Goal: Transaction & Acquisition: Purchase product/service

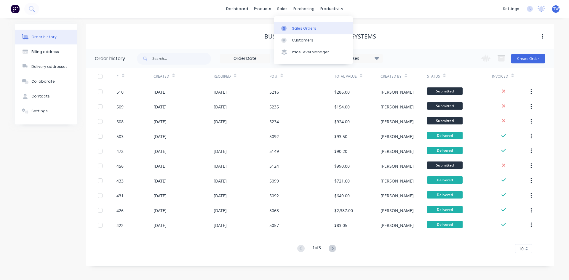
click at [297, 28] on div "Sales Orders" at bounding box center [304, 28] width 24 height 5
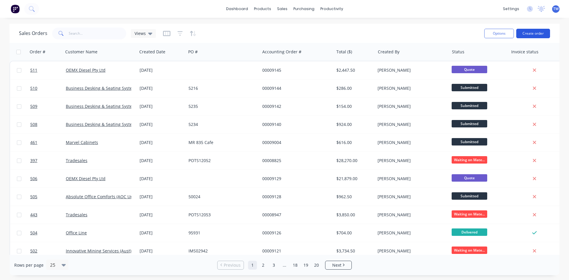
click at [532, 34] on button "Create order" at bounding box center [533, 33] width 34 height 9
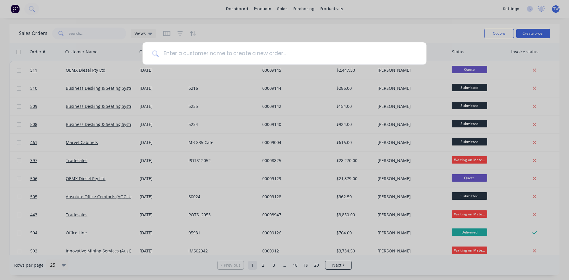
click at [275, 53] on input at bounding box center [287, 53] width 258 height 22
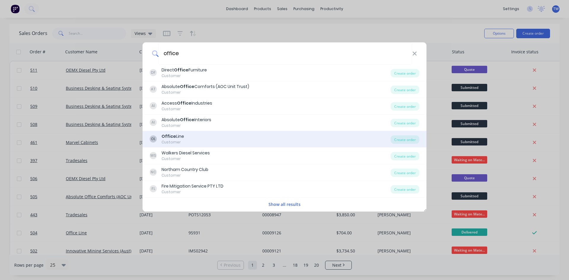
type input "office"
click at [203, 134] on div "OL Office Line Customer" at bounding box center [270, 139] width 241 height 12
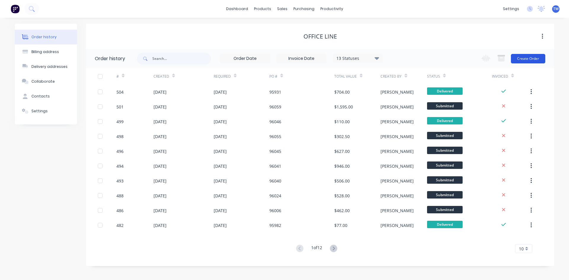
click at [527, 60] on button "Create Order" at bounding box center [528, 58] width 34 height 9
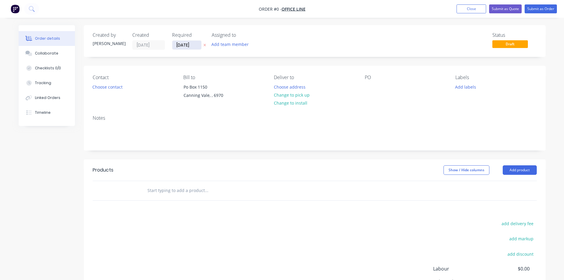
click at [188, 42] on input "[DATE]" at bounding box center [186, 45] width 29 height 9
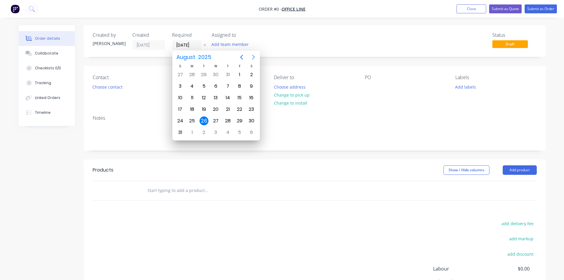
click at [254, 55] on icon "Next page" at bounding box center [253, 57] width 7 height 7
click at [218, 93] on div "17" at bounding box center [216, 97] width 12 height 11
type input "[DATE]"
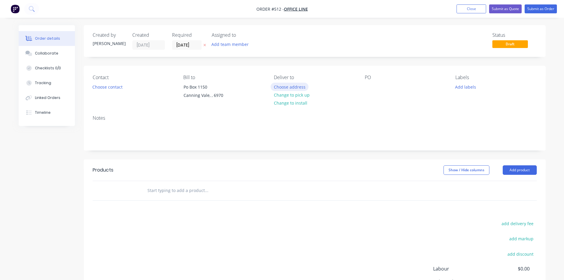
click at [300, 87] on button "Choose address" at bounding box center [290, 87] width 38 height 8
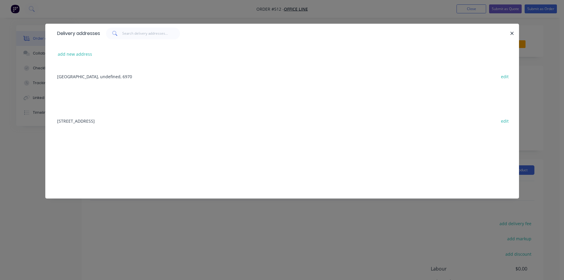
drag, startPoint x: 153, startPoint y: 120, endPoint x: 164, endPoint y: 118, distance: 11.6
click at [153, 120] on div "[STREET_ADDRESS] edit" at bounding box center [282, 121] width 456 height 22
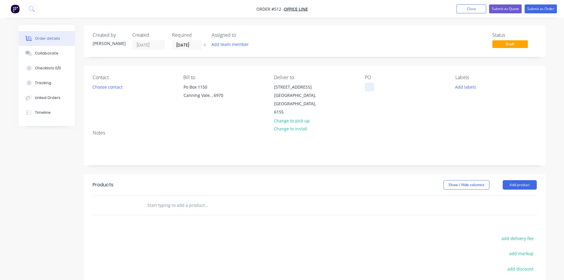
click at [373, 88] on div at bounding box center [369, 87] width 9 height 9
click at [524, 180] on button "Add product" at bounding box center [520, 184] width 34 height 9
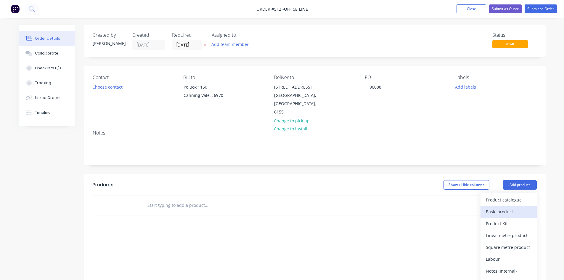
click at [513, 207] on div "Basic product" at bounding box center [509, 211] width 46 height 9
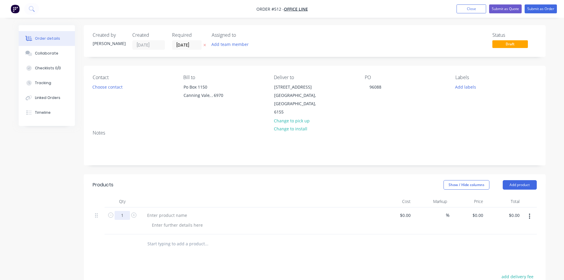
click at [123, 211] on input "1" at bounding box center [122, 215] width 15 height 9
type input "2"
click at [150, 211] on div at bounding box center [166, 215] width 49 height 9
click at [178, 211] on div at bounding box center [166, 215] width 49 height 9
paste div
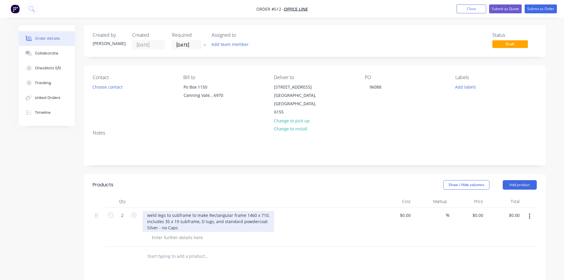
click at [156, 211] on div "weld legs to subframe to make Rectangular frame 1460 x 710, includes 35 x 19 su…" at bounding box center [208, 221] width 132 height 21
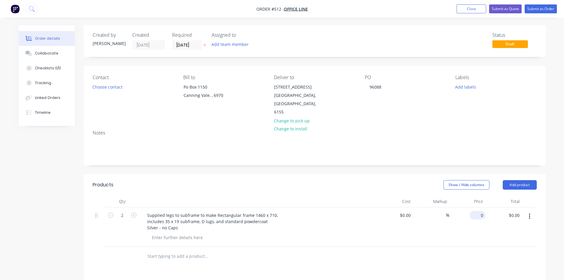
click at [485, 211] on input "0" at bounding box center [479, 215] width 14 height 9
type input "$110.00"
type input "$220.00"
drag, startPoint x: 528, startPoint y: 243, endPoint x: 525, endPoint y: 243, distance: 3.3
click at [528, 247] on div at bounding box center [315, 256] width 444 height 19
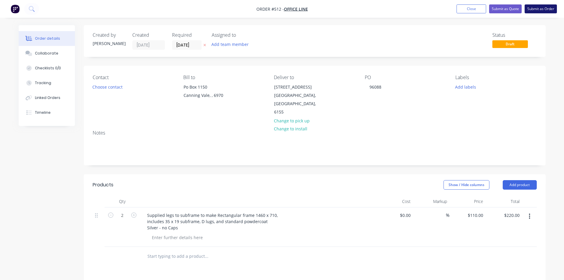
click at [540, 8] on button "Submit as Order" at bounding box center [541, 8] width 32 height 9
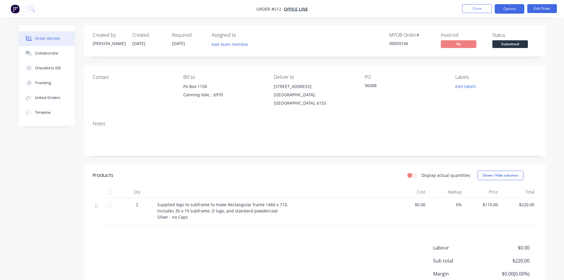
click at [507, 7] on button "Options" at bounding box center [510, 8] width 30 height 9
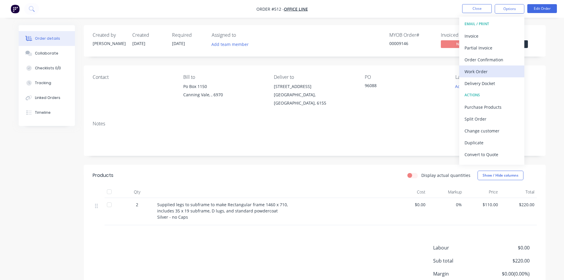
click at [476, 72] on div "Work Order" at bounding box center [492, 71] width 54 height 9
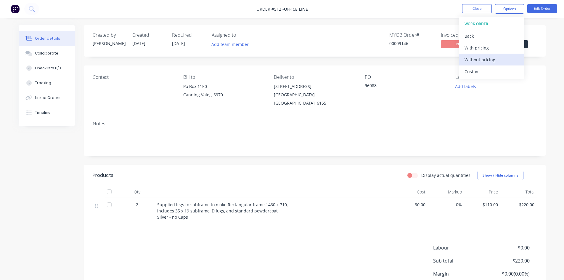
click at [495, 60] on div "Without pricing" at bounding box center [492, 59] width 54 height 9
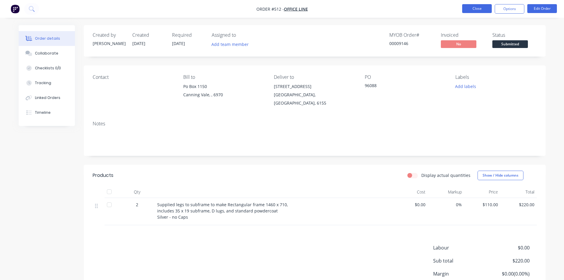
click at [484, 9] on button "Close" at bounding box center [477, 8] width 30 height 9
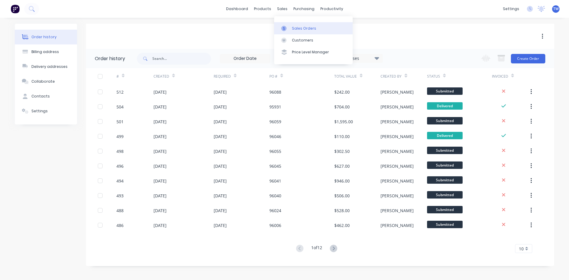
click at [299, 29] on div "Sales Orders" at bounding box center [304, 28] width 24 height 5
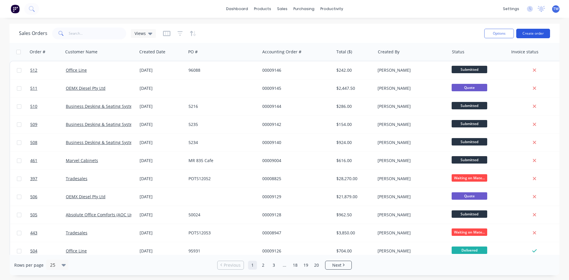
click at [535, 33] on button "Create order" at bounding box center [533, 33] width 34 height 9
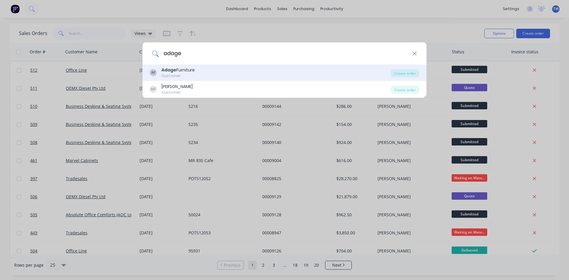
type input "adage"
click at [186, 78] on div "Customer" at bounding box center [177, 75] width 33 height 5
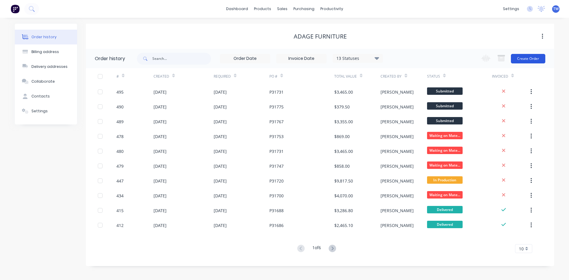
click at [521, 56] on button "Create Order" at bounding box center [528, 58] width 34 height 9
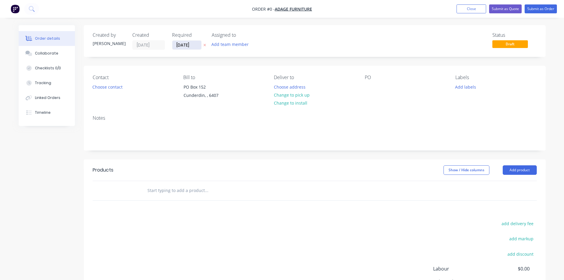
click at [192, 46] on input "[DATE]" at bounding box center [186, 45] width 29 height 9
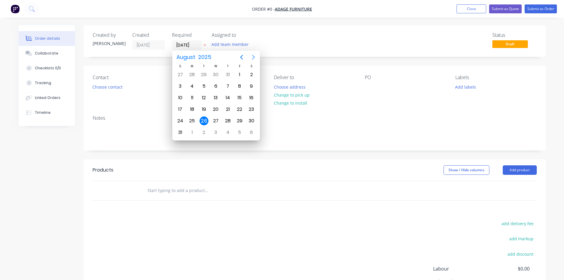
click at [253, 56] on icon "Next page" at bounding box center [253, 57] width 3 height 5
click at [236, 84] on div "12" at bounding box center [239, 86] width 9 height 9
type input "[DATE]"
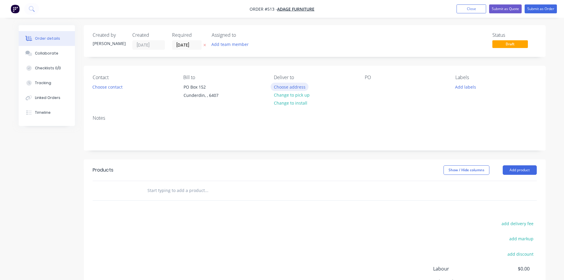
click at [291, 87] on button "Choose address" at bounding box center [290, 87] width 38 height 8
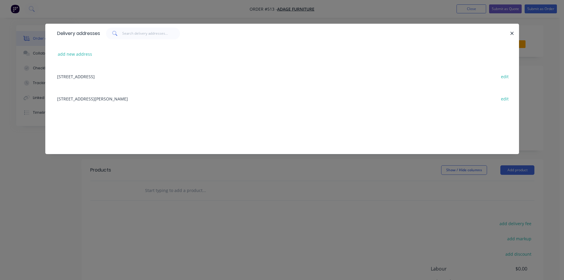
click at [120, 100] on div "[STREET_ADDRESS][PERSON_NAME] edit" at bounding box center [282, 98] width 456 height 22
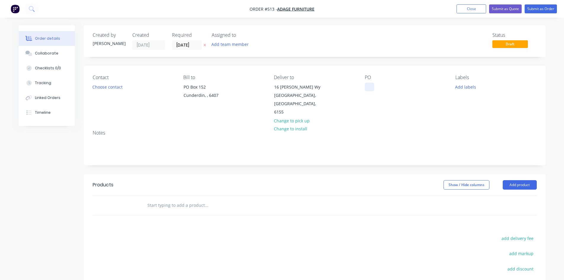
click at [369, 90] on div at bounding box center [369, 87] width 9 height 9
click at [519, 180] on button "Add product" at bounding box center [520, 184] width 34 height 9
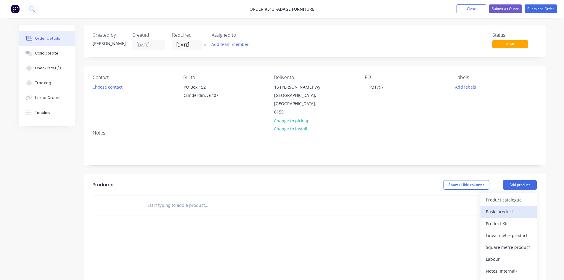
click at [511, 207] on div "Basic product" at bounding box center [509, 211] width 46 height 9
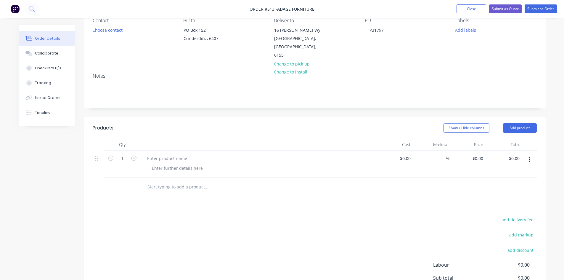
scroll to position [59, 0]
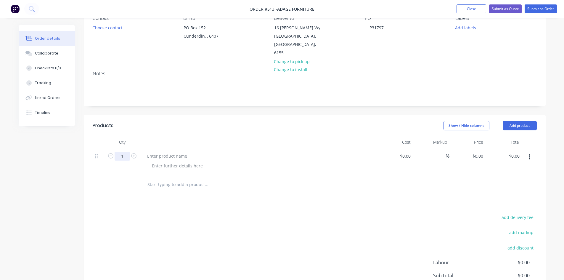
click at [124, 152] on input "1" at bounding box center [122, 156] width 15 height 9
type input "6"
click at [150, 152] on div at bounding box center [166, 156] width 49 height 9
click at [154, 152] on div at bounding box center [166, 156] width 49 height 9
paste div
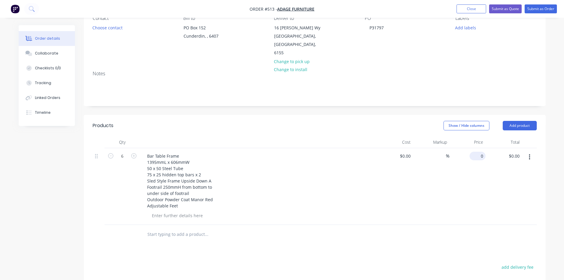
click at [482, 152] on input "0" at bounding box center [479, 156] width 14 height 9
type input "$395.00"
type input "$2,370.00"
click at [521, 121] on button "Add product" at bounding box center [520, 125] width 34 height 9
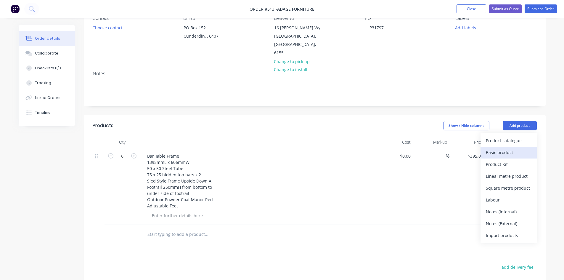
click at [508, 148] on div "Basic product" at bounding box center [509, 152] width 46 height 9
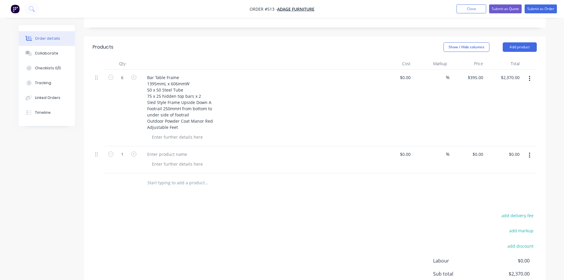
scroll to position [134, 0]
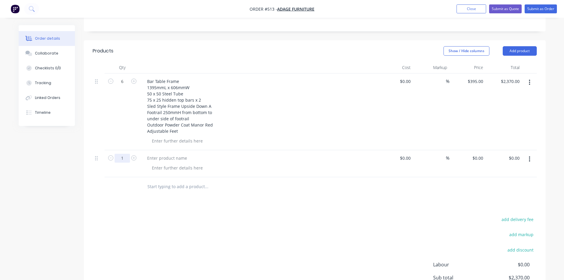
click at [124, 86] on input "1" at bounding box center [122, 81] width 15 height 9
type input "6"
click at [169, 154] on div at bounding box center [166, 158] width 49 height 9
click at [171, 154] on div at bounding box center [166, 158] width 49 height 9
paste div
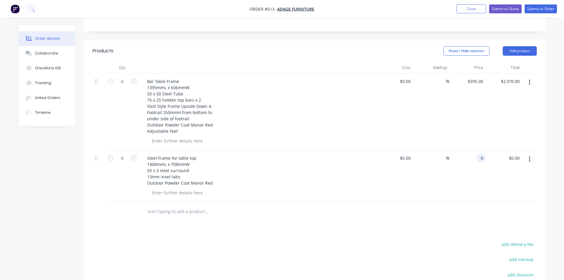
click at [482, 154] on input "0" at bounding box center [482, 158] width 7 height 9
type input "$150.00"
type input "$900.00"
click at [478, 178] on div "$150.00 $150.00" at bounding box center [468, 176] width 36 height 52
click at [520, 46] on button "Add product" at bounding box center [520, 50] width 34 height 9
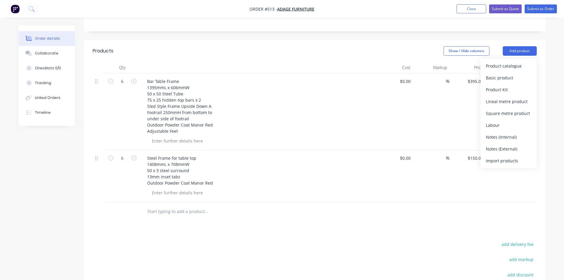
click at [464, 190] on div "$150.00 $150.00" at bounding box center [468, 176] width 36 height 52
click at [517, 46] on button "Add product" at bounding box center [520, 50] width 34 height 9
click at [502, 73] on div "Basic product" at bounding box center [509, 77] width 46 height 9
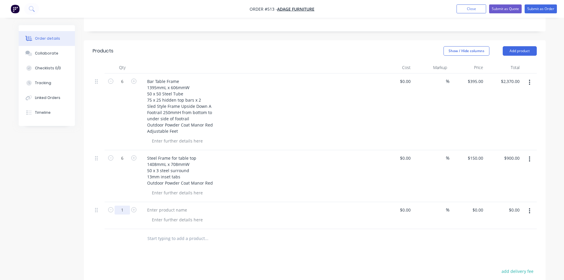
click at [124, 86] on input "1" at bounding box center [122, 81] width 15 height 9
type input "2"
click at [232, 206] on div at bounding box center [258, 210] width 232 height 9
click at [180, 206] on div at bounding box center [166, 210] width 49 height 9
paste div
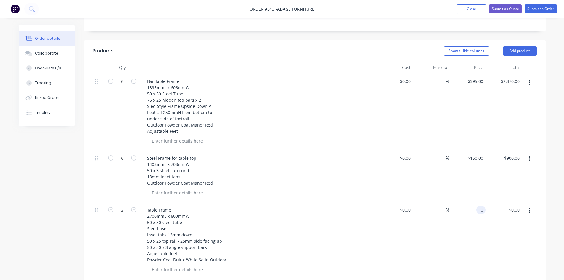
click at [470, 202] on div "0 0" at bounding box center [468, 240] width 36 height 77
type input "$350.00"
type input "$700.00"
click at [522, 46] on button "Add product" at bounding box center [520, 50] width 34 height 9
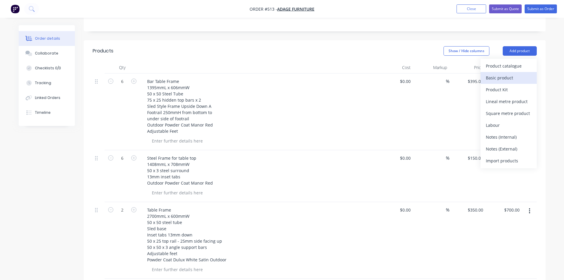
click at [497, 73] on div "Basic product" at bounding box center [509, 77] width 46 height 9
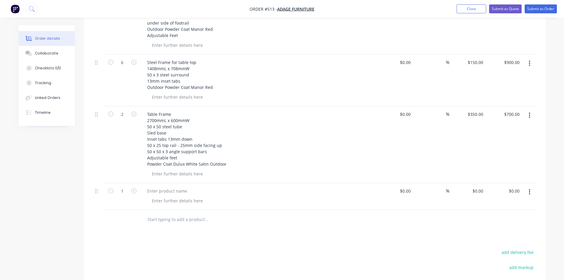
scroll to position [252, 0]
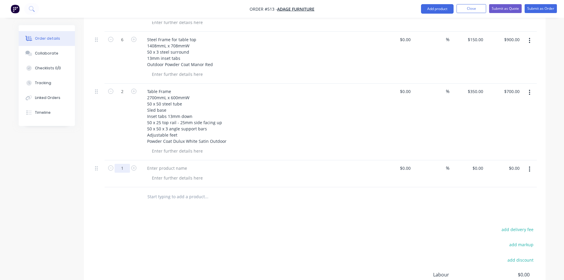
type input "4"
click at [201, 164] on div at bounding box center [258, 168] width 232 height 9
click at [187, 164] on div at bounding box center [166, 168] width 49 height 9
click at [182, 164] on div at bounding box center [166, 168] width 49 height 9
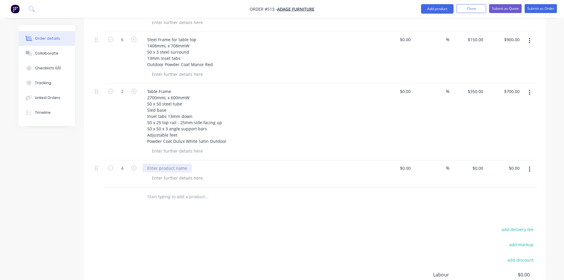
paste div
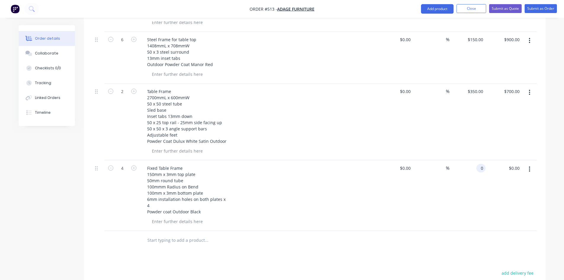
click at [484, 164] on input "0" at bounding box center [482, 168] width 7 height 9
type input "$145.00"
type input "$580.00"
click at [467, 203] on div "$145.00 145" at bounding box center [468, 195] width 36 height 70
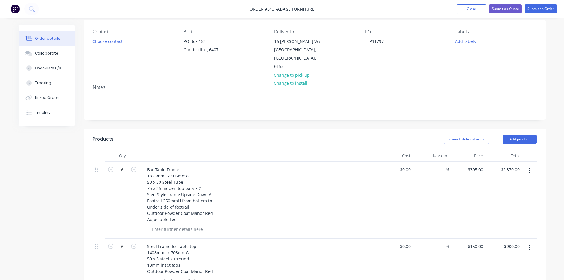
scroll to position [45, 0]
click at [522, 135] on button "Add product" at bounding box center [520, 139] width 34 height 9
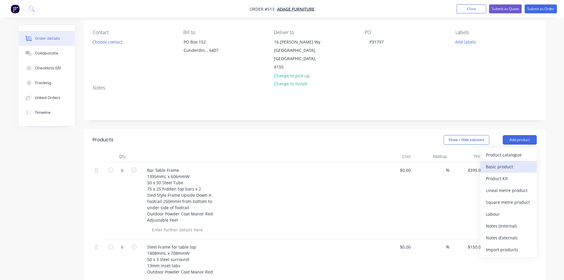
click at [511, 162] on div "Basic product" at bounding box center [509, 166] width 46 height 9
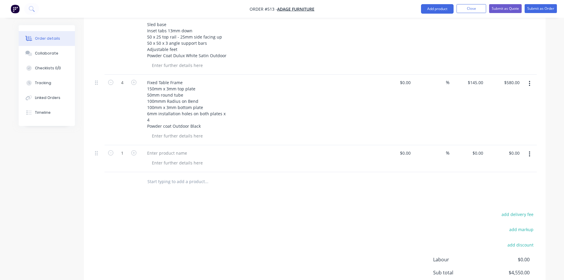
scroll to position [341, 0]
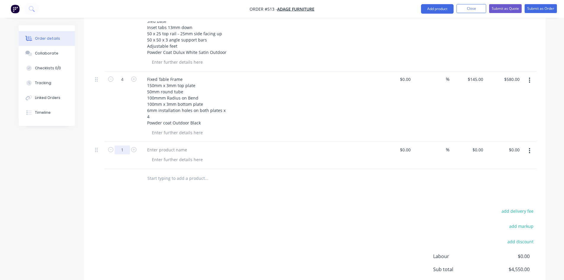
type input "2"
click at [162, 145] on div at bounding box center [166, 149] width 49 height 9
click at [171, 145] on div at bounding box center [166, 149] width 49 height 9
paste div
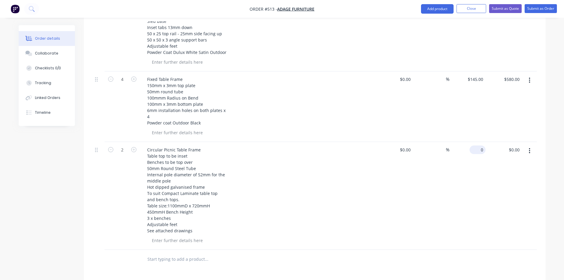
click at [478, 145] on div "0 $0.00" at bounding box center [478, 149] width 16 height 9
type input "$1,500.00"
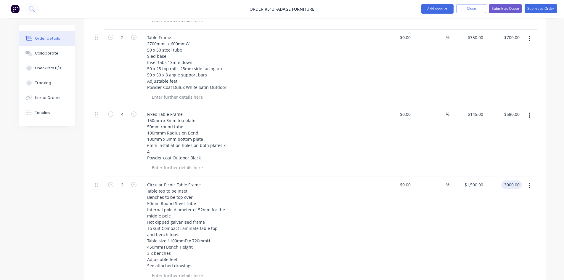
scroll to position [236, 0]
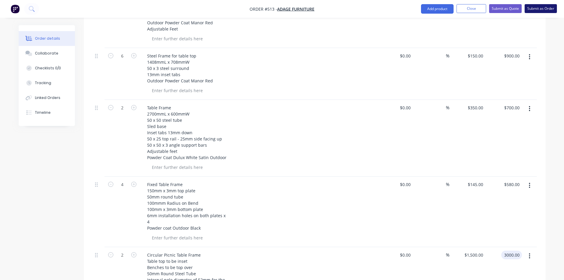
type input "$3,000.00"
click at [537, 9] on button "Submit as Order" at bounding box center [541, 8] width 32 height 9
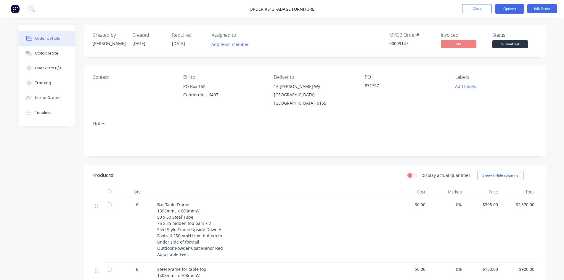
click at [516, 11] on button "Options" at bounding box center [510, 8] width 30 height 9
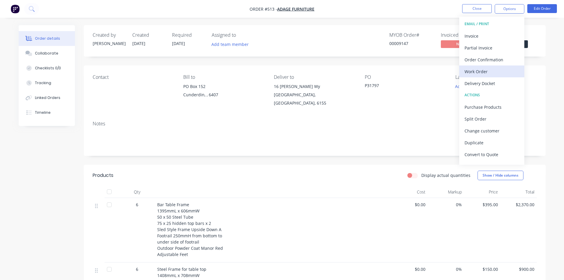
click at [472, 72] on div "Work Order" at bounding box center [492, 71] width 54 height 9
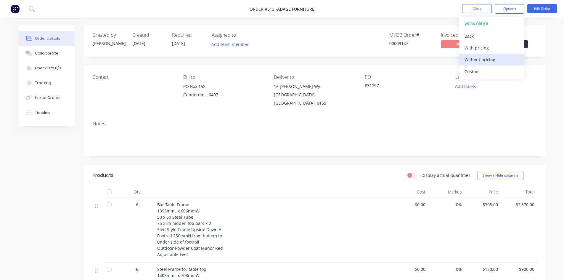
click at [494, 60] on div "Without pricing" at bounding box center [492, 59] width 54 height 9
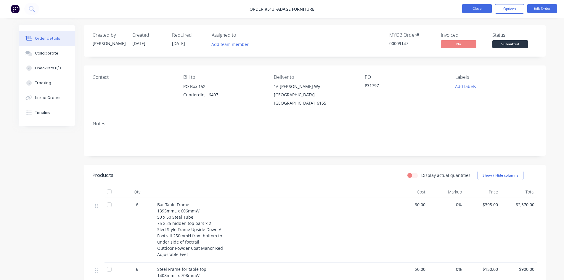
click at [477, 8] on button "Close" at bounding box center [477, 8] width 30 height 9
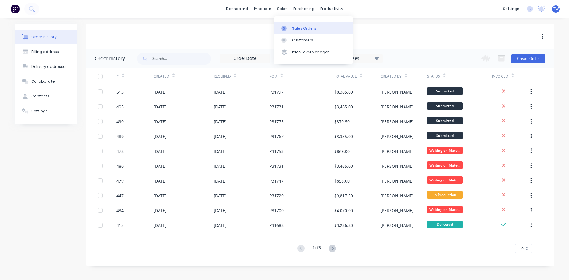
click at [295, 27] on div "Sales Orders" at bounding box center [304, 28] width 24 height 5
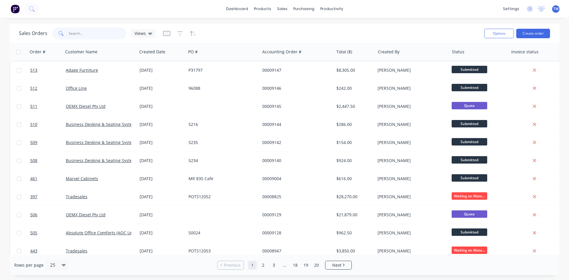
click at [94, 28] on input "text" at bounding box center [98, 34] width 58 height 12
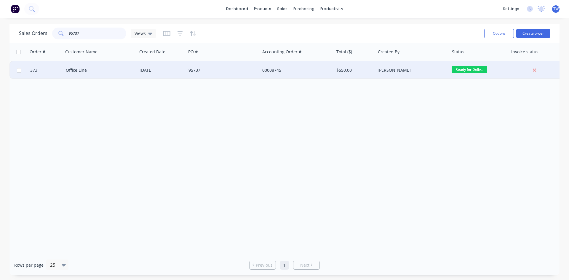
type input "95737"
click at [410, 71] on div "[PERSON_NAME]" at bounding box center [410, 70] width 66 height 6
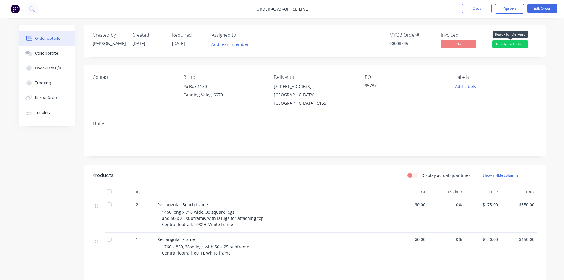
click at [500, 40] on span "Ready for Deliv..." at bounding box center [511, 43] width 36 height 7
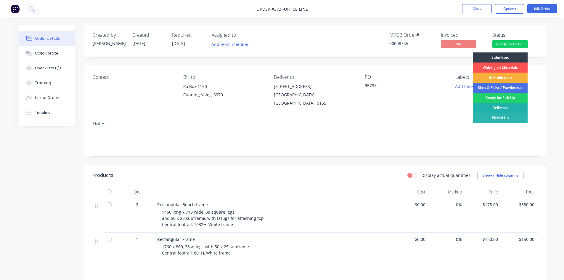
click at [508, 105] on div "Delivered" at bounding box center [500, 108] width 55 height 10
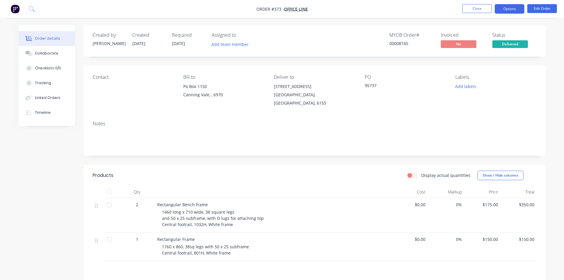
click at [513, 10] on button "Options" at bounding box center [510, 8] width 30 height 9
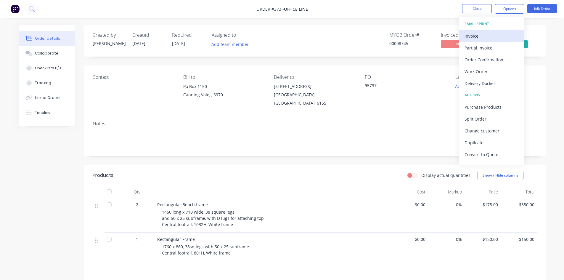
click at [476, 37] on div "Invoice" at bounding box center [492, 36] width 54 height 9
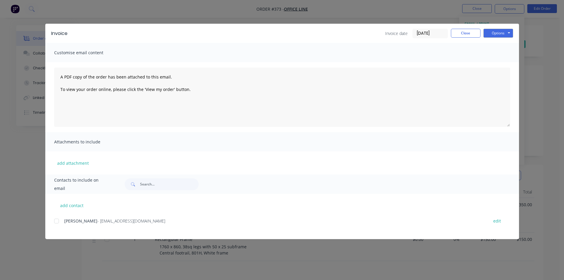
click at [57, 222] on div at bounding box center [57, 221] width 12 height 12
click at [491, 33] on button "Options" at bounding box center [499, 33] width 30 height 9
click at [502, 65] on button "Email" at bounding box center [503, 63] width 38 height 10
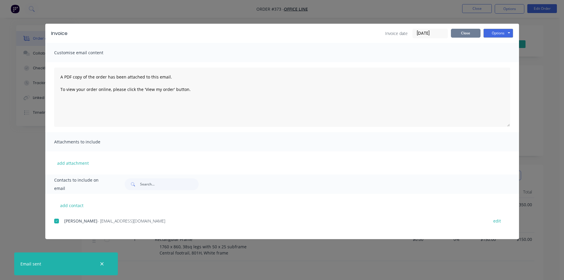
click at [476, 31] on button "Close" at bounding box center [466, 33] width 30 height 9
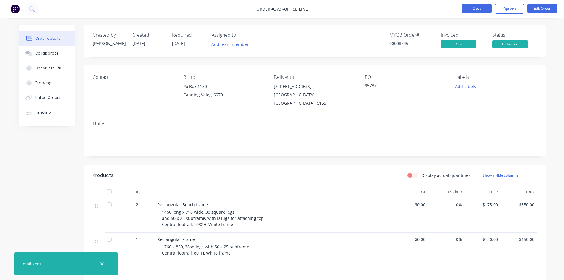
click at [481, 7] on button "Close" at bounding box center [477, 8] width 30 height 9
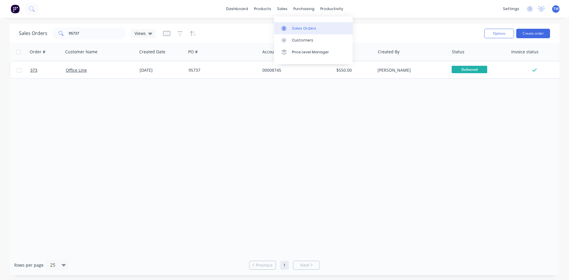
click at [300, 28] on div "Sales Orders" at bounding box center [304, 28] width 24 height 5
click at [92, 33] on input "95737" at bounding box center [98, 34] width 58 height 12
type input "9"
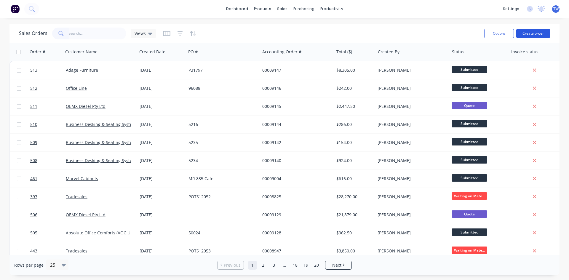
click at [521, 33] on button "Create order" at bounding box center [533, 33] width 34 height 9
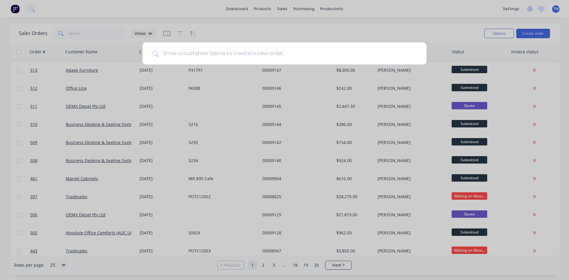
click at [253, 52] on input at bounding box center [287, 53] width 258 height 22
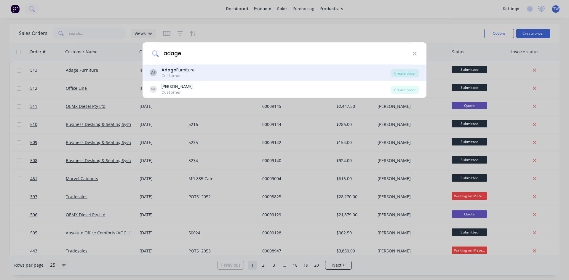
type input "adage"
click at [242, 70] on div "AF Adage Furniture Customer" at bounding box center [270, 73] width 241 height 12
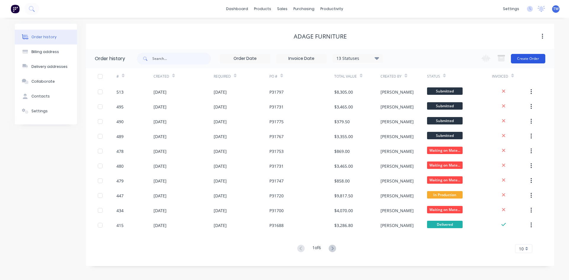
click at [528, 57] on button "Create Order" at bounding box center [528, 58] width 34 height 9
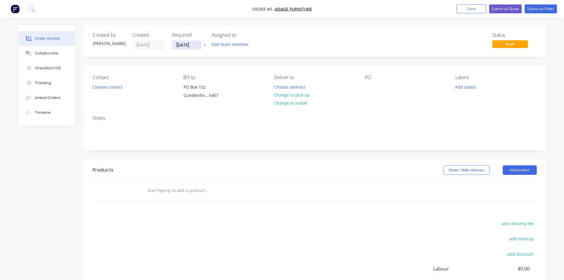
click at [188, 46] on input "[DATE]" at bounding box center [186, 45] width 29 height 9
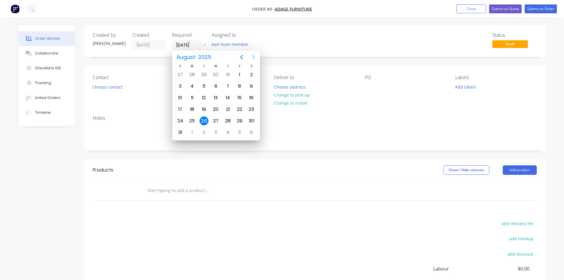
click at [251, 55] on icon "Next page" at bounding box center [253, 57] width 7 height 7
click at [193, 96] on div "15" at bounding box center [192, 97] width 9 height 9
type input "[DATE]"
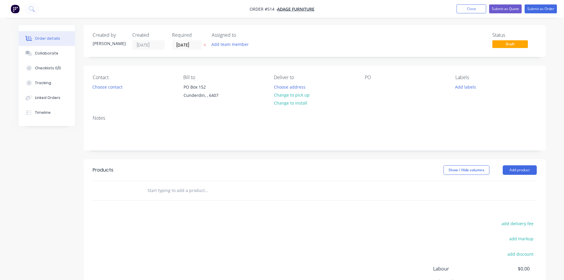
click at [284, 88] on button "Choose address" at bounding box center [290, 87] width 38 height 8
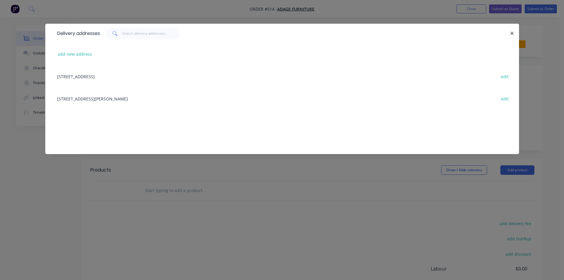
click at [133, 98] on div "[STREET_ADDRESS][PERSON_NAME] edit" at bounding box center [282, 98] width 456 height 22
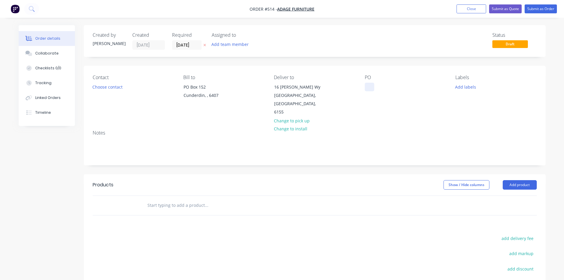
click at [371, 86] on div at bounding box center [369, 87] width 9 height 9
click at [521, 180] on button "Add product" at bounding box center [520, 184] width 34 height 9
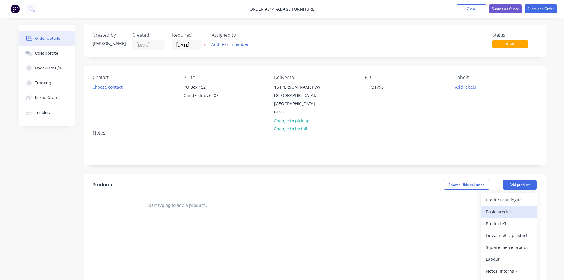
click at [511, 207] on div "Basic product" at bounding box center [509, 211] width 46 height 9
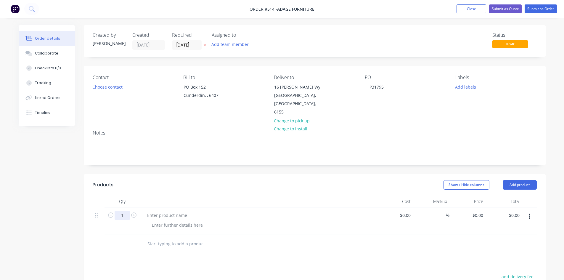
click at [120, 211] on input "1" at bounding box center [122, 215] width 15 height 9
type input "7"
click at [161, 211] on div at bounding box center [166, 215] width 49 height 9
paste div
click at [477, 211] on div "0 0" at bounding box center [481, 215] width 9 height 9
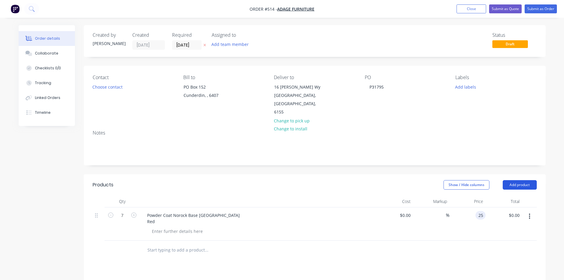
type input "$25.00"
type input "$175.00"
click at [519, 180] on button "Add product" at bounding box center [520, 184] width 34 height 9
click at [508, 207] on div "Basic product" at bounding box center [509, 211] width 46 height 9
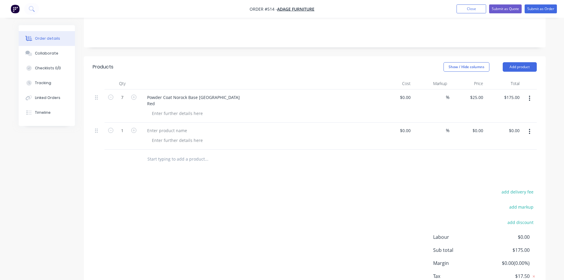
scroll to position [118, 0]
click at [124, 101] on input "1" at bounding box center [122, 96] width 15 height 9
type input "7"
click at [150, 126] on div at bounding box center [166, 130] width 49 height 9
click at [179, 126] on div at bounding box center [166, 130] width 49 height 9
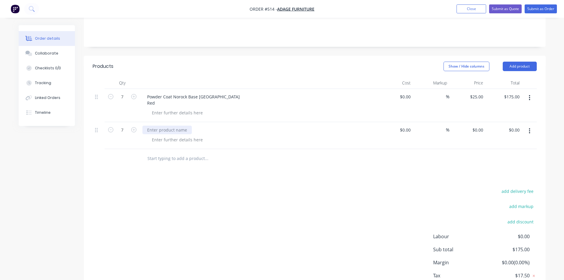
click at [160, 126] on div at bounding box center [166, 130] width 49 height 9
paste div
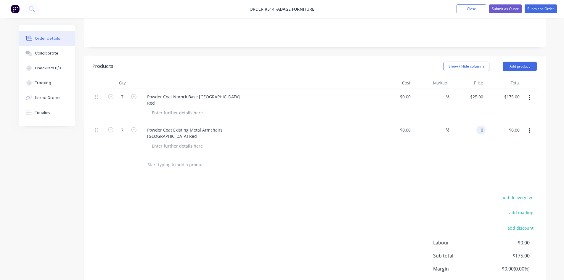
click at [480, 126] on input "0" at bounding box center [482, 130] width 7 height 9
type input "$40.00"
type input "$280.00"
click at [513, 62] on button "Add product" at bounding box center [520, 66] width 34 height 9
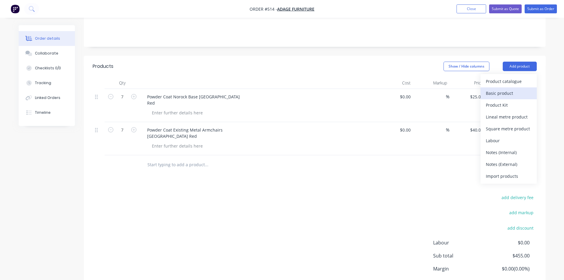
click at [503, 89] on div "Basic product" at bounding box center [509, 93] width 46 height 9
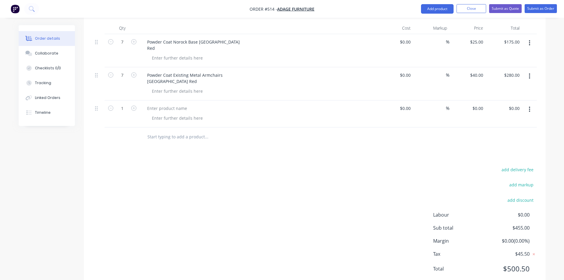
scroll to position [178, 0]
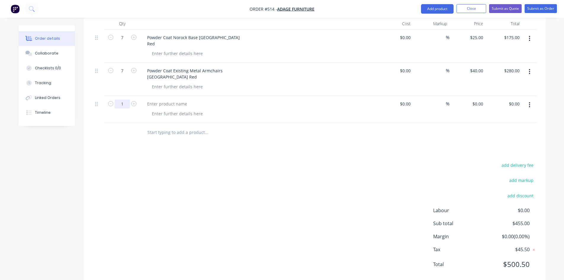
click at [124, 42] on input "1" at bounding box center [122, 37] width 15 height 9
type input "4"
click at [152, 100] on div at bounding box center [166, 104] width 49 height 9
click at [170, 100] on div at bounding box center [166, 104] width 49 height 9
paste div
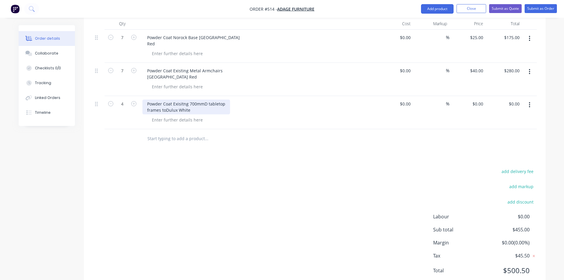
click at [166, 101] on div "Powder Coat Exisitng 700mmD tabletop frames toDulux White" at bounding box center [186, 107] width 88 height 15
click at [473, 96] on div "0 $0.00" at bounding box center [468, 112] width 36 height 33
type input "$20.00"
type input "$80.00"
click at [469, 135] on div at bounding box center [315, 138] width 444 height 19
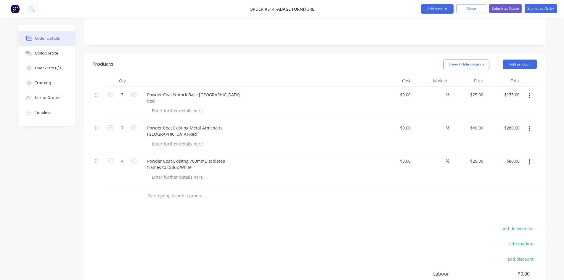
scroll to position [59, 0]
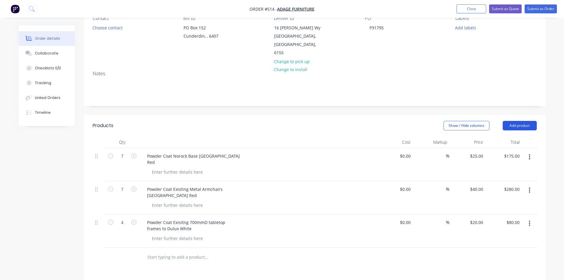
click at [523, 121] on button "Add product" at bounding box center [520, 125] width 34 height 9
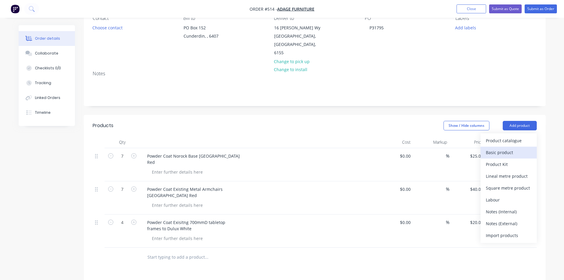
click at [507, 148] on div "Basic product" at bounding box center [509, 152] width 46 height 9
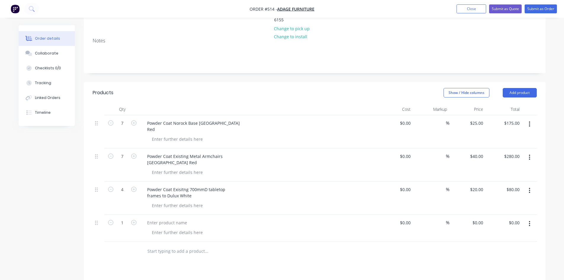
scroll to position [118, 0]
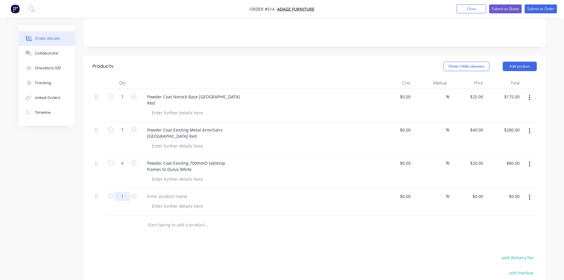
click at [127, 101] on input "1" at bounding box center [122, 96] width 15 height 9
type input "4"
click at [147, 192] on div at bounding box center [166, 196] width 49 height 9
click at [184, 192] on div at bounding box center [166, 196] width 49 height 9
paste div
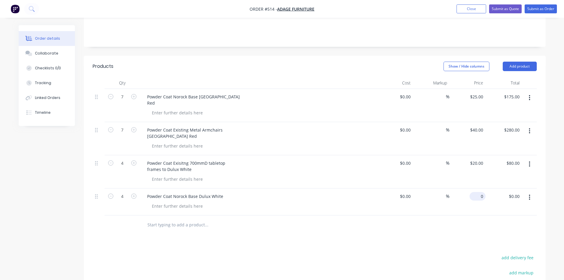
click at [483, 192] on input "0" at bounding box center [479, 196] width 14 height 9
type input "$25.00"
type input "$100.00"
click at [477, 227] on div "Products Show / Hide columns Add product Qty Cost Markup Price Total 7 Powder C…" at bounding box center [315, 216] width 462 height 321
click at [512, 62] on button "Add product" at bounding box center [520, 66] width 34 height 9
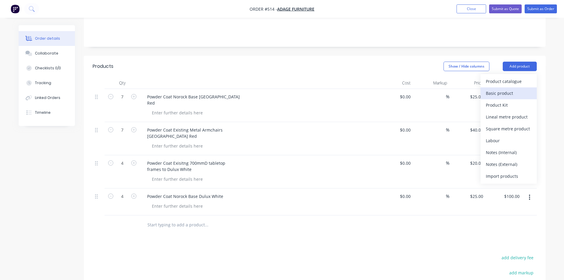
click at [508, 89] on div "Basic product" at bounding box center [509, 93] width 46 height 9
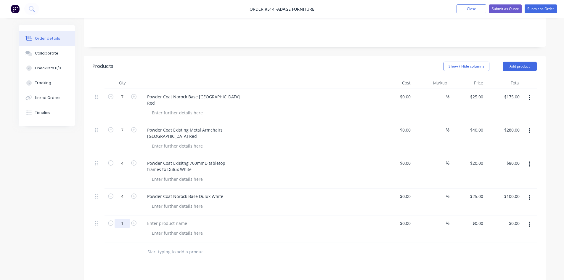
click at [123, 101] on input "1" at bounding box center [122, 96] width 15 height 9
type input "24"
click at [177, 219] on div at bounding box center [166, 223] width 49 height 9
click at [168, 219] on div at bounding box center [166, 223] width 49 height 9
paste div
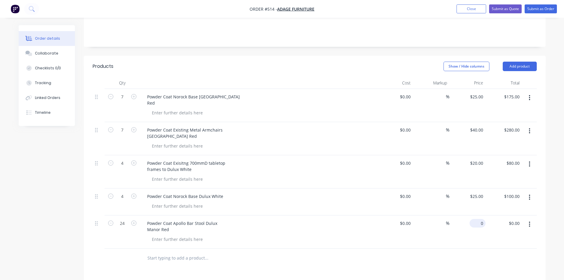
click at [480, 219] on input "0" at bounding box center [479, 223] width 14 height 9
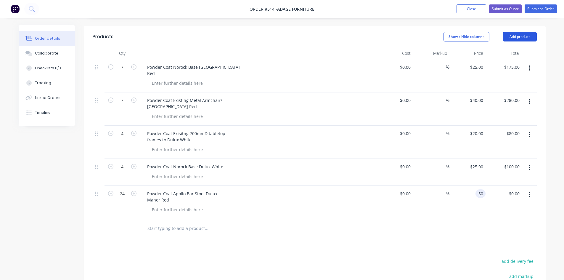
type input "$50.00"
type input "$1,200.00"
click at [516, 32] on button "Add product" at bounding box center [520, 36] width 34 height 9
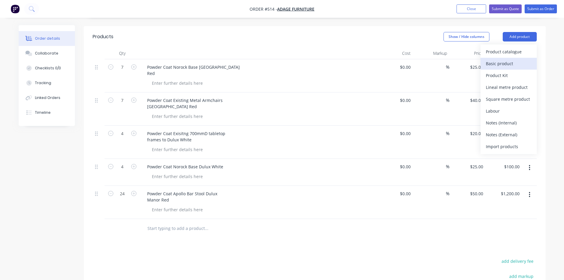
click at [512, 59] on div "Basic product" at bounding box center [509, 63] width 46 height 9
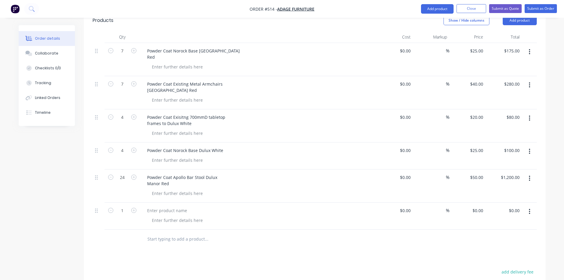
scroll to position [178, 0]
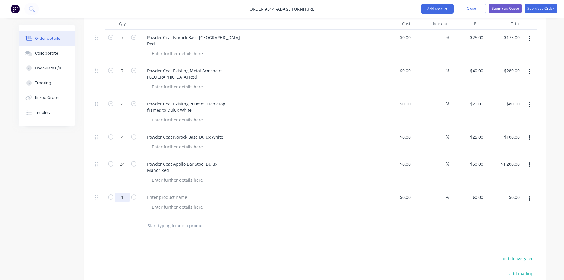
click at [124, 42] on input "1" at bounding box center [122, 37] width 15 height 9
type input "9"
click at [162, 193] on div at bounding box center [166, 197] width 49 height 9
click at [175, 193] on div at bounding box center [166, 197] width 49 height 9
paste div
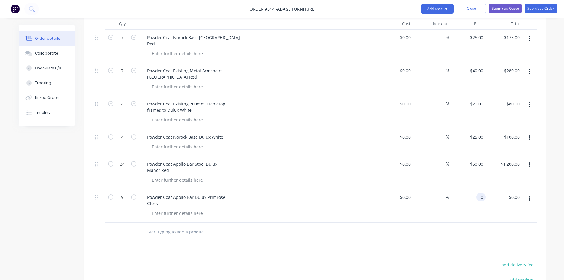
click at [478, 193] on div "0 0" at bounding box center [481, 197] width 9 height 9
type input "$50.00"
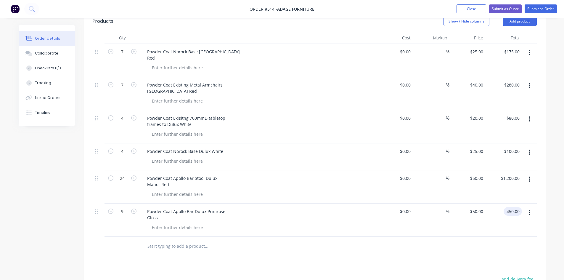
scroll to position [89, 0]
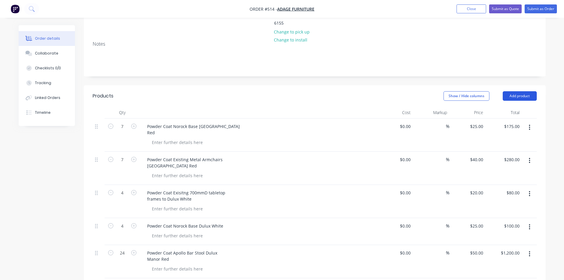
type input "$450.00"
click at [525, 91] on button "Add product" at bounding box center [520, 95] width 34 height 9
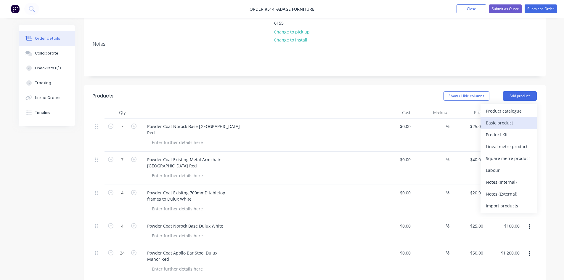
click at [509, 118] on div "Basic product" at bounding box center [509, 122] width 46 height 9
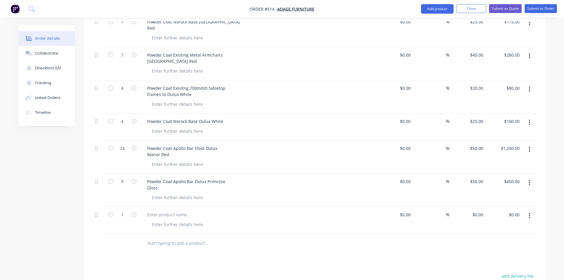
scroll to position [207, 0]
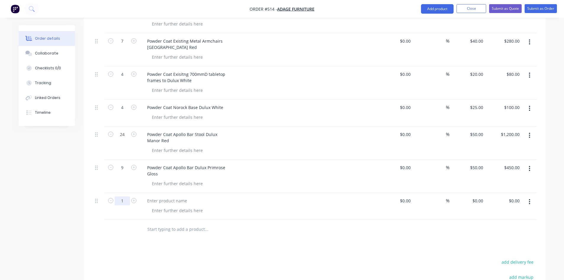
click at [120, 12] on input "1" at bounding box center [122, 8] width 15 height 9
type input "2"
click at [164, 196] on div at bounding box center [166, 200] width 49 height 9
paste div
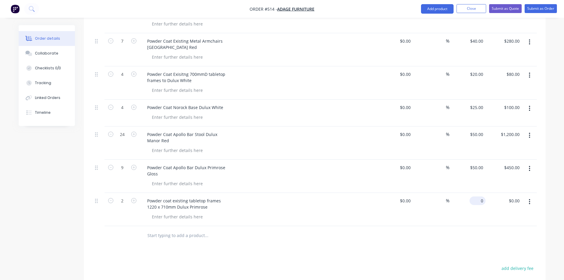
click at [479, 196] on input "0" at bounding box center [479, 200] width 14 height 9
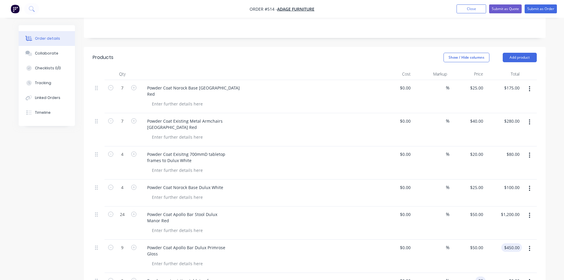
scroll to position [118, 0]
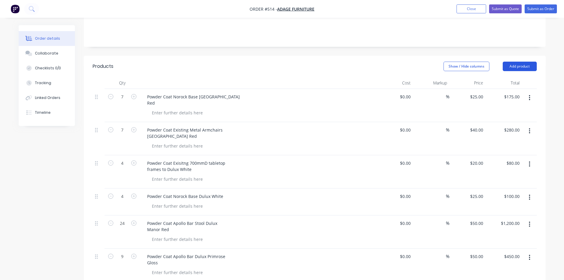
type input "$35.00"
type input "$70.00"
click at [516, 62] on button "Add product" at bounding box center [520, 66] width 34 height 9
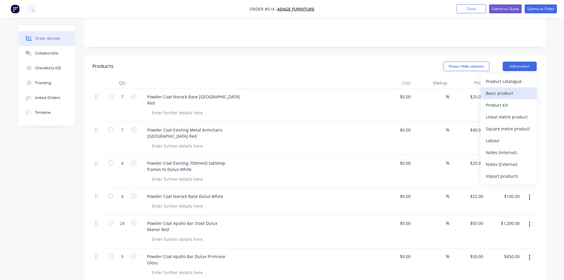
click at [507, 89] on div "Basic product" at bounding box center [509, 93] width 46 height 9
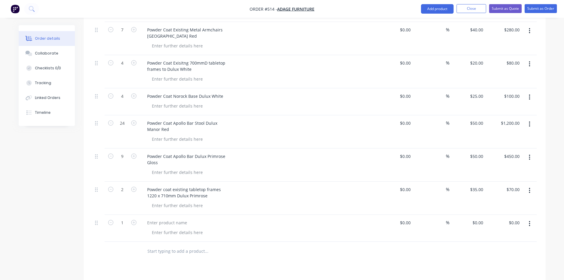
scroll to position [237, 0]
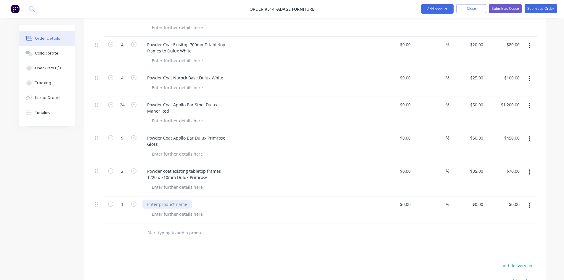
click at [171, 200] on div at bounding box center [166, 204] width 49 height 9
paste div
type input "8"
click at [479, 200] on div "0 $0.00" at bounding box center [478, 204] width 16 height 9
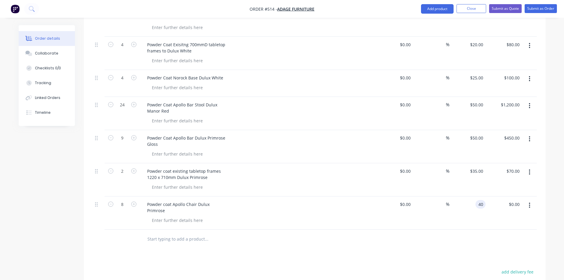
type input "$40.00"
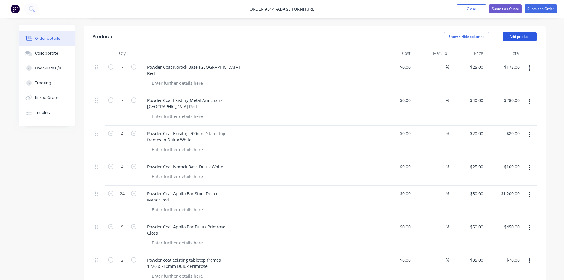
type input "$320.00"
click at [521, 32] on button "Add product" at bounding box center [520, 36] width 34 height 9
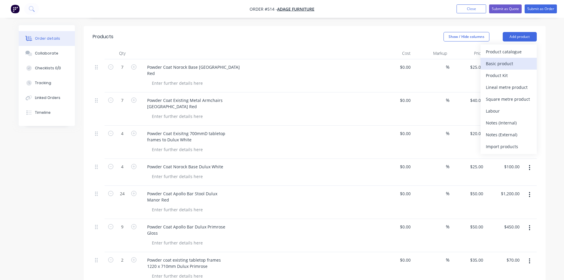
click at [506, 59] on div "Basic product" at bounding box center [509, 63] width 46 height 9
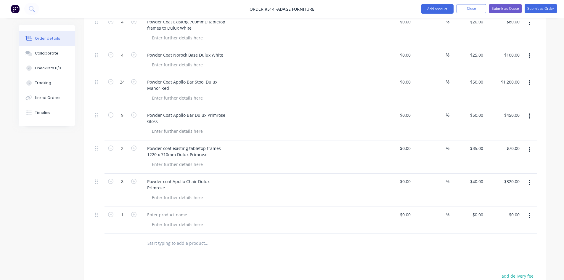
scroll to position [267, 0]
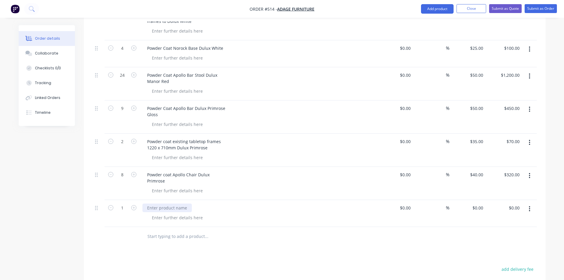
click at [162, 203] on div at bounding box center [166, 207] width 49 height 9
paste div
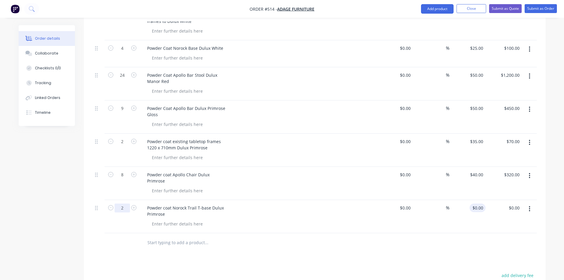
type input "2"
click at [484, 203] on input "0" at bounding box center [482, 207] width 7 height 9
type input "$40.00"
type input "$80.00"
click at [489, 233] on div at bounding box center [315, 242] width 444 height 19
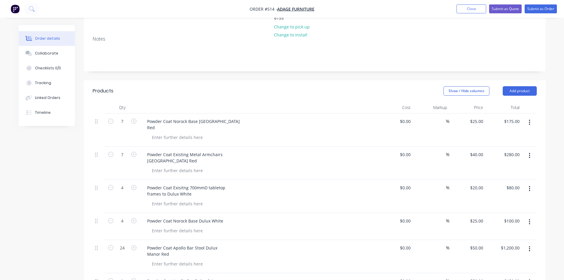
scroll to position [89, 0]
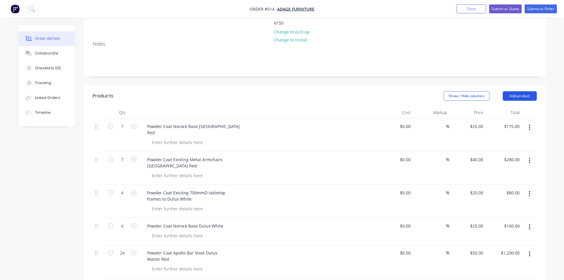
click at [517, 91] on button "Add product" at bounding box center [520, 95] width 34 height 9
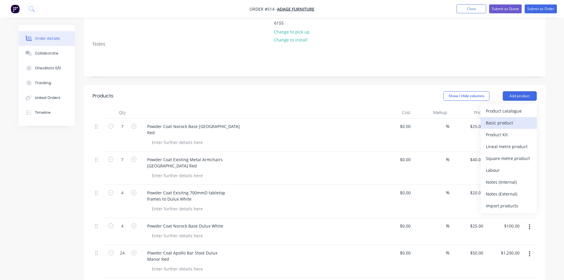
click at [502, 118] on div "Basic product" at bounding box center [509, 122] width 46 height 9
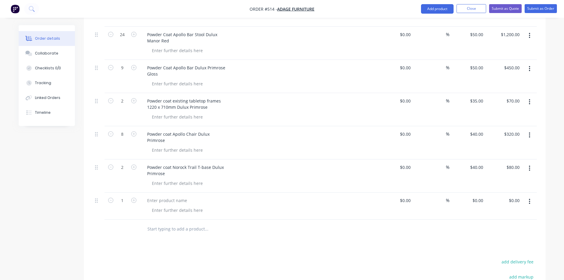
scroll to position [326, 0]
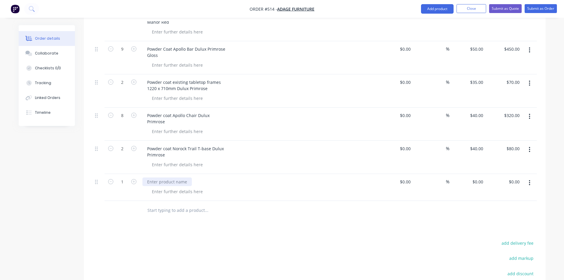
click at [163, 177] on div at bounding box center [166, 181] width 49 height 9
paste div
type input "32"
click at [480, 177] on input "0" at bounding box center [479, 181] width 14 height 9
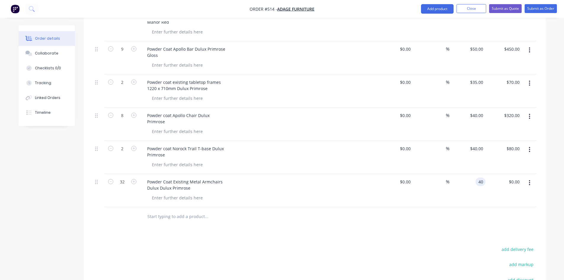
type input "$40.00"
type input "$1,280.00"
click at [456, 236] on div "Products Show / Hide columns Add product Qty Cost Markup Price Total 7 Powder C…" at bounding box center [315, 108] width 462 height 520
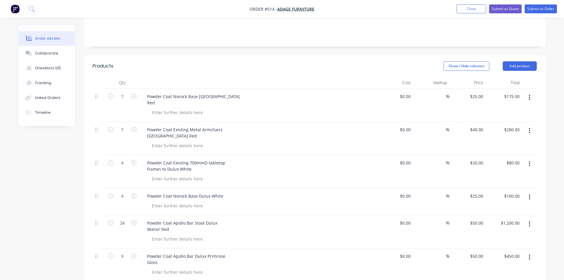
scroll to position [118, 0]
click at [523, 62] on button "Add product" at bounding box center [520, 66] width 34 height 9
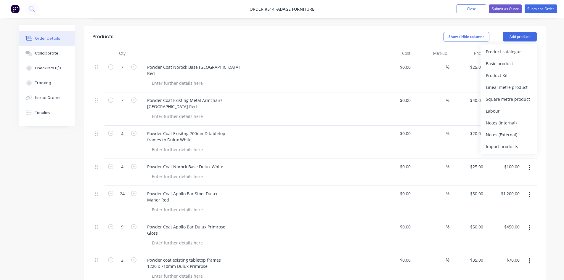
scroll to position [89, 0]
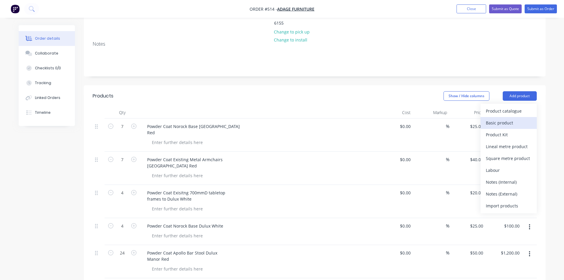
click at [496, 118] on div "Basic product" at bounding box center [509, 122] width 46 height 9
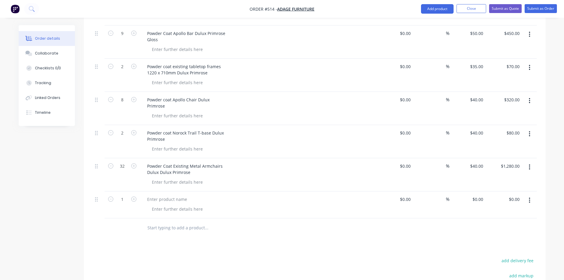
scroll to position [355, 0]
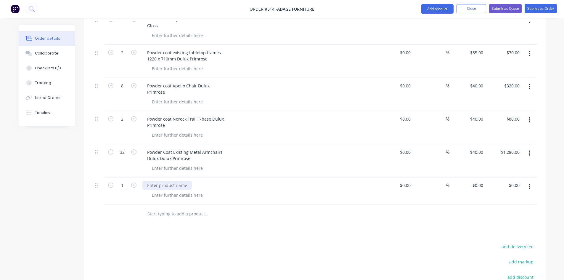
click at [175, 181] on div at bounding box center [166, 185] width 49 height 9
paste div
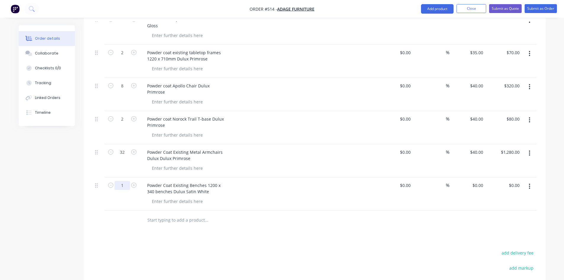
type input "8"
click at [471, 177] on div "0 $0.00" at bounding box center [468, 193] width 36 height 33
type input "$125.00"
type input "$1,000.00"
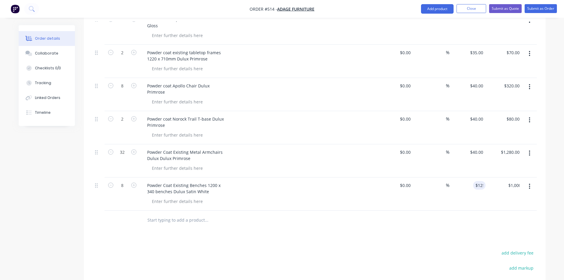
click at [472, 214] on div at bounding box center [315, 220] width 444 height 19
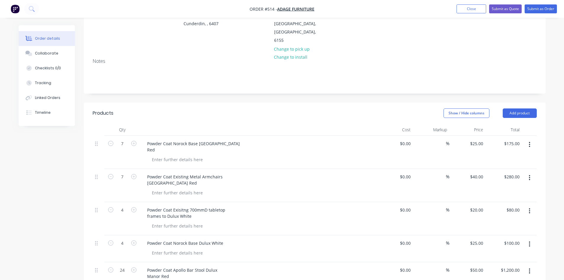
scroll to position [0, 0]
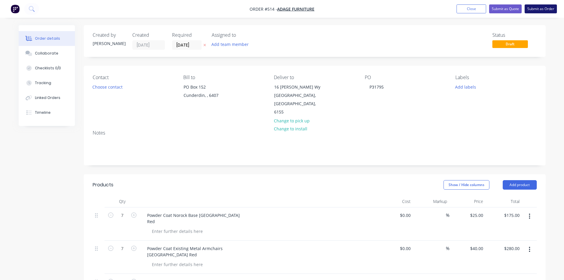
click at [542, 10] on button "Submit as Order" at bounding box center [541, 8] width 32 height 9
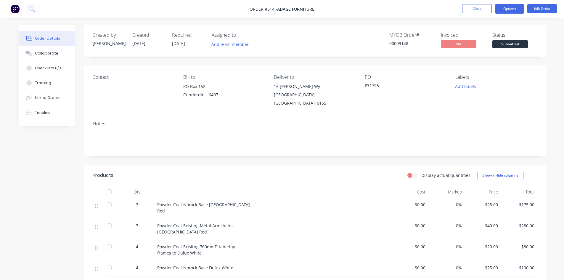
click at [510, 8] on button "Options" at bounding box center [510, 8] width 30 height 9
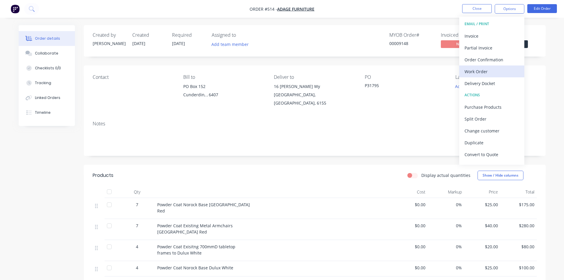
click at [490, 71] on div "Work Order" at bounding box center [492, 71] width 54 height 9
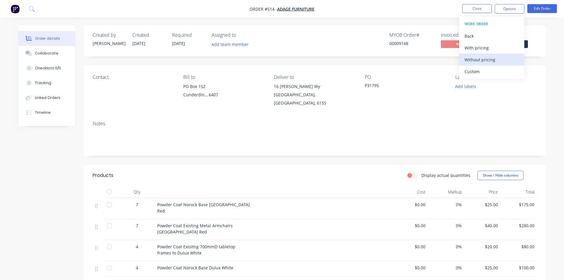
click at [497, 59] on div "Without pricing" at bounding box center [492, 59] width 54 height 9
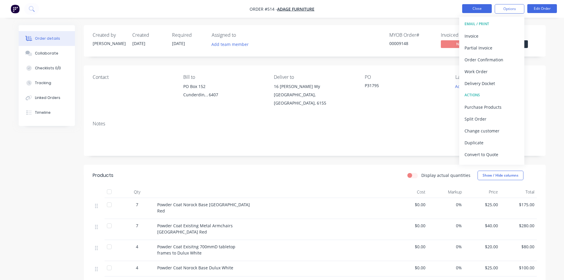
click at [485, 7] on button "Close" at bounding box center [477, 8] width 30 height 9
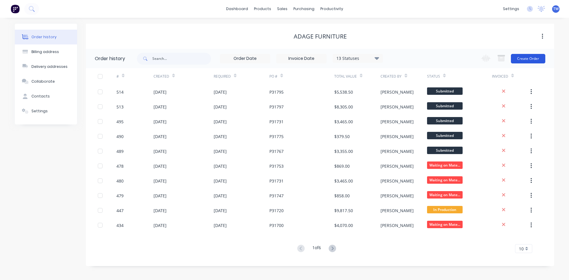
click at [532, 57] on button "Create Order" at bounding box center [528, 58] width 34 height 9
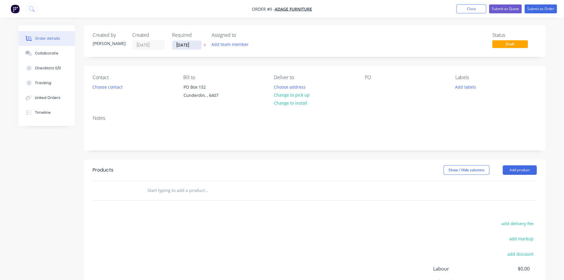
click at [185, 45] on input "[DATE]" at bounding box center [186, 45] width 29 height 9
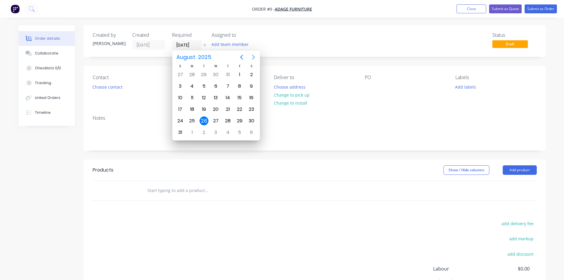
click at [253, 56] on icon "Next page" at bounding box center [253, 57] width 7 height 7
click at [237, 97] on div "19" at bounding box center [239, 97] width 9 height 9
type input "[DATE]"
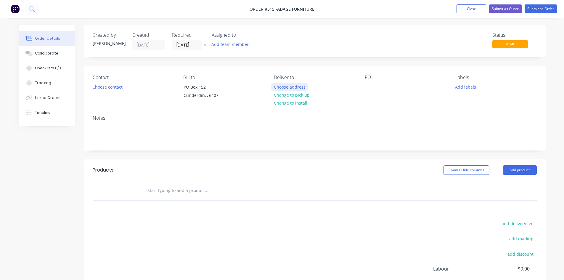
click at [293, 89] on button "Choose address" at bounding box center [290, 87] width 38 height 8
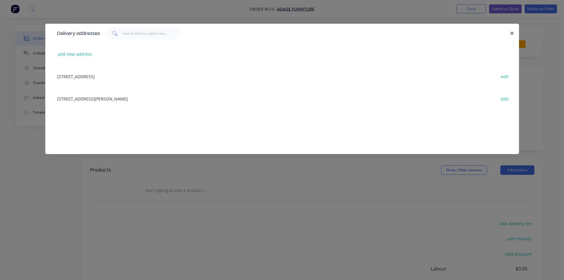
click at [103, 100] on div "[STREET_ADDRESS][PERSON_NAME] edit" at bounding box center [282, 98] width 456 height 22
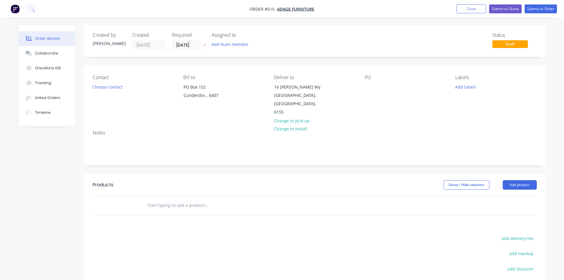
click at [363, 84] on div "Contact Choose contact [PERSON_NAME] to [STREET_ADDRESS] Deliver to [STREET_ADD…" at bounding box center [315, 96] width 462 height 60
click at [371, 90] on div at bounding box center [369, 87] width 9 height 9
click at [525, 180] on button "Add product" at bounding box center [520, 184] width 34 height 9
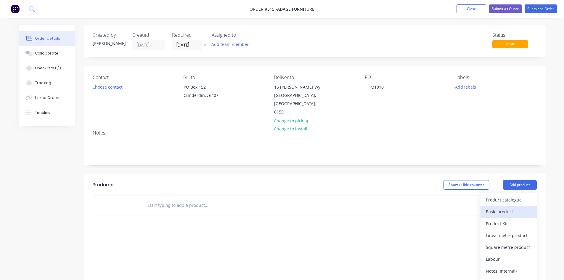
click at [516, 207] on div "Basic product" at bounding box center [509, 211] width 46 height 9
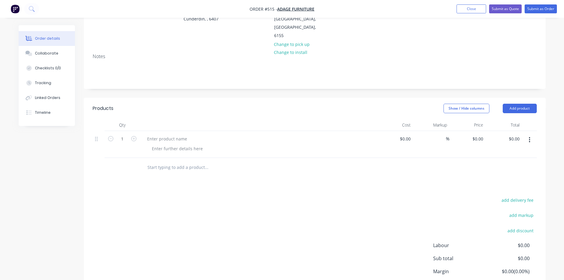
scroll to position [89, 0]
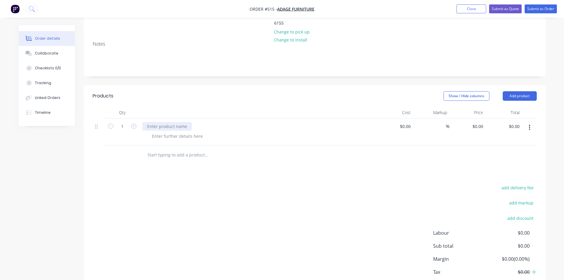
click at [154, 122] on div at bounding box center [166, 126] width 49 height 9
paste div
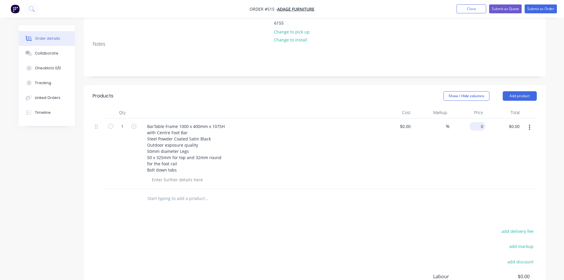
click at [479, 122] on input "0" at bounding box center [479, 126] width 14 height 9
type input "$380.00"
click at [536, 8] on button "Submit as Order" at bounding box center [541, 8] width 32 height 9
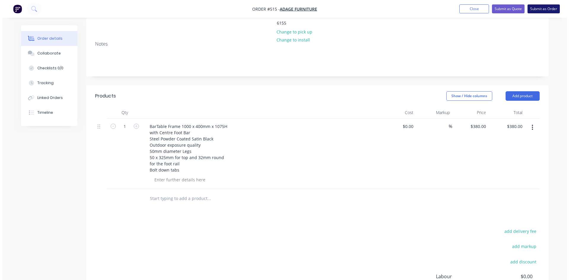
scroll to position [0, 0]
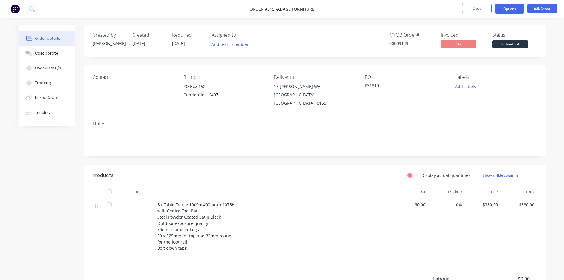
click at [519, 7] on button "Options" at bounding box center [510, 8] width 30 height 9
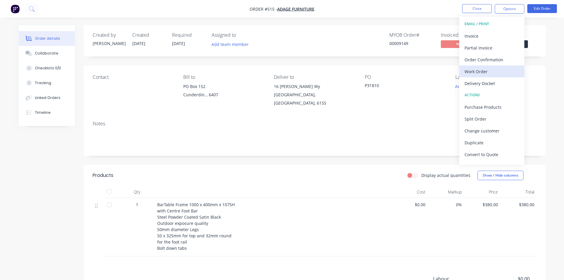
click at [492, 72] on div "Work Order" at bounding box center [492, 71] width 54 height 9
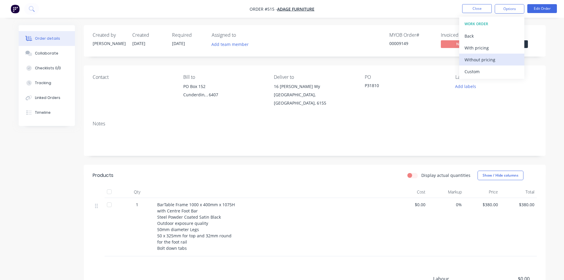
click at [491, 63] on div "Without pricing" at bounding box center [492, 59] width 54 height 9
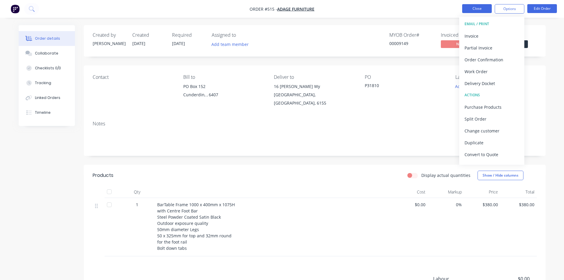
click at [483, 10] on button "Close" at bounding box center [477, 8] width 30 height 9
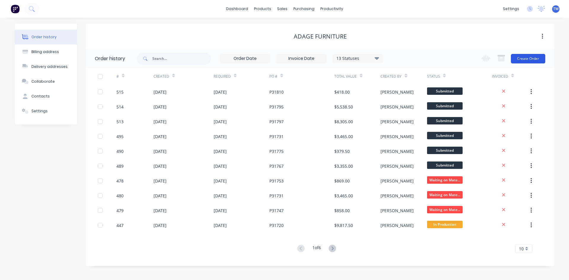
click at [528, 57] on button "Create Order" at bounding box center [528, 58] width 34 height 9
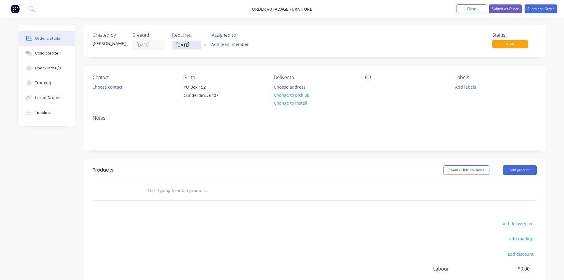
click at [185, 44] on input "[DATE]" at bounding box center [186, 45] width 29 height 9
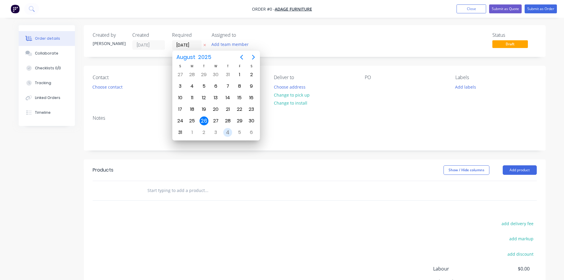
click at [230, 133] on div "4" at bounding box center [227, 132] width 9 height 9
type input "[DATE]"
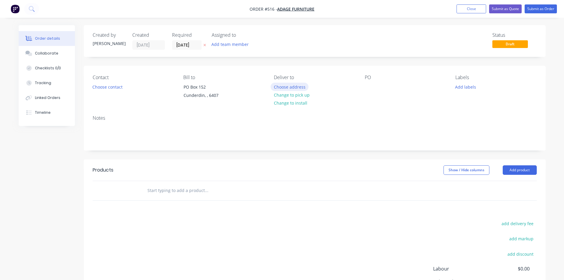
click at [300, 86] on button "Choose address" at bounding box center [290, 87] width 38 height 8
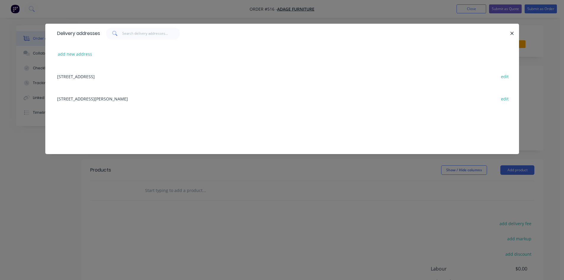
click at [129, 99] on div "[STREET_ADDRESS][PERSON_NAME] edit" at bounding box center [282, 98] width 456 height 22
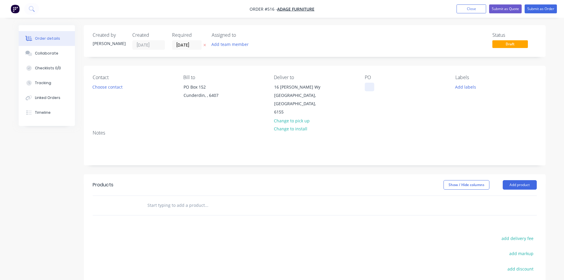
click at [366, 89] on div at bounding box center [369, 87] width 9 height 9
click at [515, 180] on button "Add product" at bounding box center [520, 184] width 34 height 9
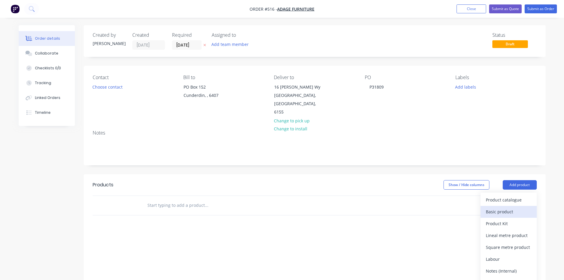
click at [510, 207] on div "Basic product" at bounding box center [509, 211] width 46 height 9
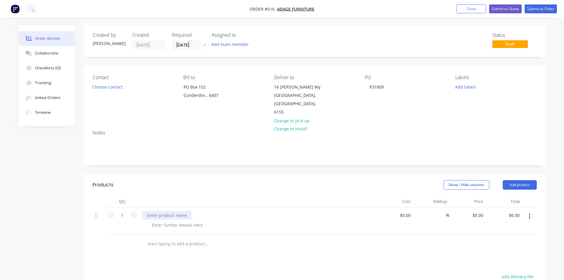
click at [163, 211] on div at bounding box center [166, 215] width 49 height 9
paste div
click at [122, 211] on input "1" at bounding box center [122, 215] width 15 height 9
type input "3"
click at [479, 211] on input "0" at bounding box center [479, 215] width 14 height 9
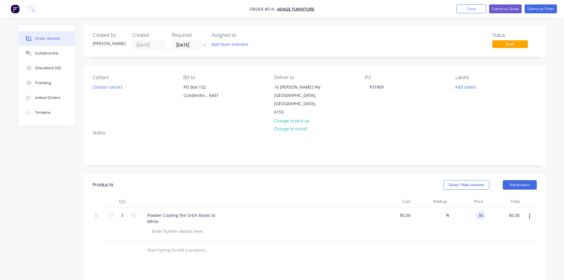
type input "$30.00"
type input "$90.00"
click at [523, 180] on button "Add product" at bounding box center [520, 184] width 34 height 9
click at [504, 207] on div "Basic product" at bounding box center [509, 211] width 46 height 9
click at [185, 244] on div at bounding box center [166, 248] width 49 height 9
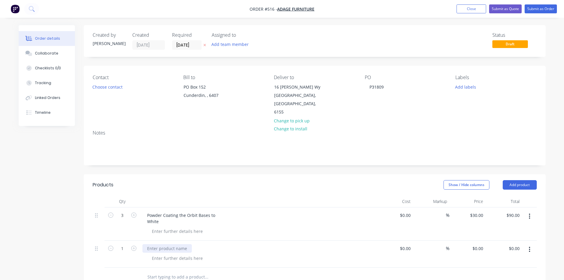
paste div
click at [481, 244] on input "0" at bounding box center [479, 248] width 14 height 9
type input "$30.00"
click at [450, 257] on div "$30.00 $30.00" at bounding box center [468, 256] width 36 height 33
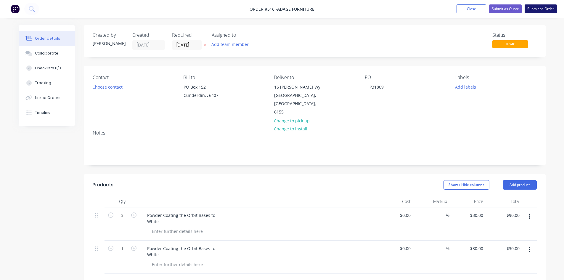
click at [546, 10] on button "Submit as Order" at bounding box center [541, 8] width 32 height 9
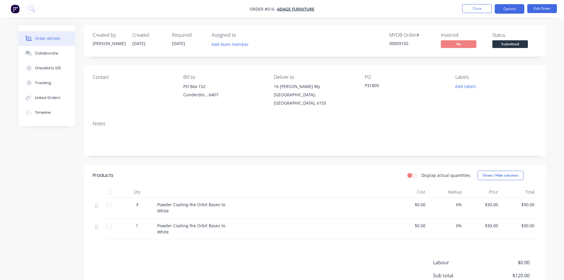
click at [502, 6] on button "Options" at bounding box center [510, 8] width 30 height 9
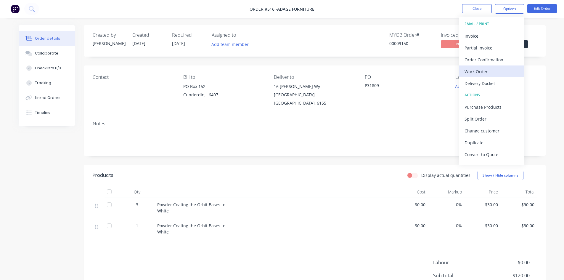
click at [485, 71] on div "Work Order" at bounding box center [492, 71] width 54 height 9
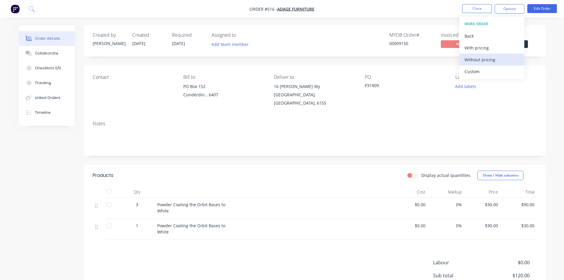
click at [507, 60] on div "Without pricing" at bounding box center [492, 59] width 54 height 9
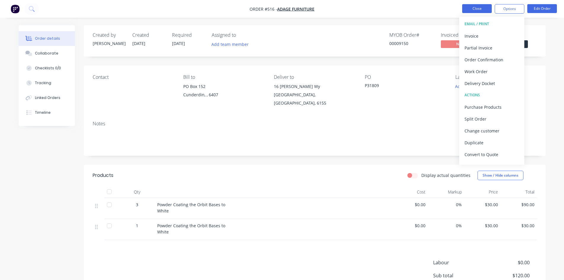
click at [476, 7] on button "Close" at bounding box center [477, 8] width 30 height 9
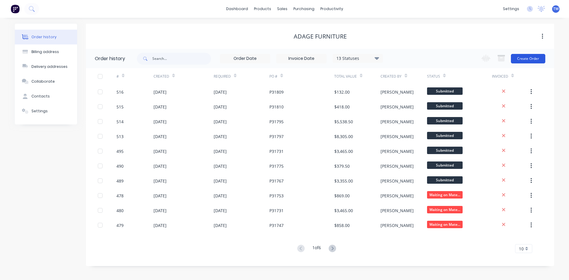
click at [519, 55] on button "Create Order" at bounding box center [528, 58] width 34 height 9
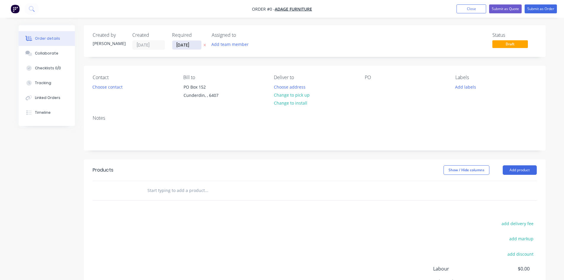
drag, startPoint x: 188, startPoint y: 43, endPoint x: 182, endPoint y: 47, distance: 6.8
click at [182, 47] on input "[DATE]" at bounding box center [186, 45] width 29 height 9
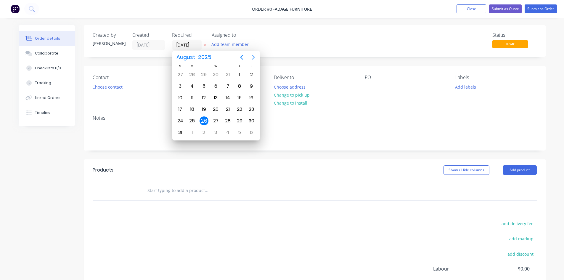
click at [250, 54] on icon "Next page" at bounding box center [253, 57] width 7 height 7
click at [202, 84] on div "9" at bounding box center [204, 86] width 9 height 9
type input "[DATE]"
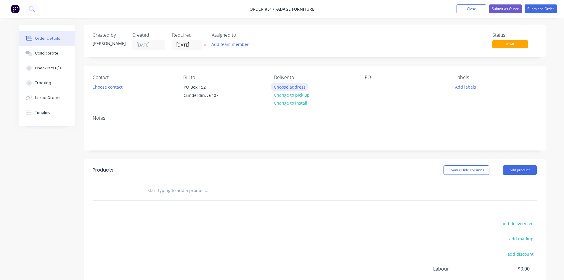
click at [301, 88] on button "Choose address" at bounding box center [290, 87] width 38 height 8
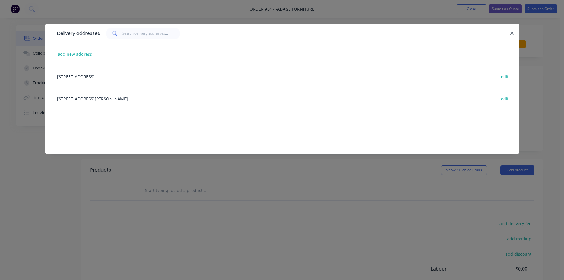
click at [150, 99] on div "[STREET_ADDRESS][PERSON_NAME] edit" at bounding box center [282, 98] width 456 height 22
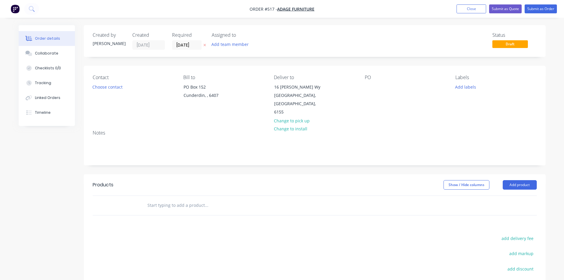
click at [362, 87] on div "Contact Choose contact [PERSON_NAME] to [STREET_ADDRESS] Deliver to [STREET_ADD…" at bounding box center [315, 96] width 462 height 60
click at [363, 87] on div "Contact Choose contact [PERSON_NAME] to [STREET_ADDRESS] Deliver to [STREET_ADD…" at bounding box center [315, 96] width 462 height 60
click at [365, 87] on div at bounding box center [369, 87] width 9 height 9
click at [510, 180] on button "Add product" at bounding box center [520, 184] width 34 height 9
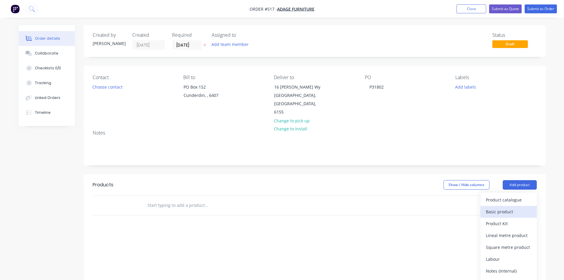
click at [508, 207] on div "Basic product" at bounding box center [509, 211] width 46 height 9
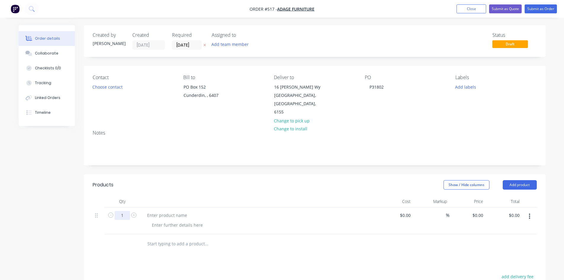
click at [118, 211] on input "1" at bounding box center [122, 215] width 15 height 9
type input "6"
click at [182, 211] on div at bounding box center [166, 215] width 49 height 9
click at [167, 211] on div at bounding box center [166, 215] width 49 height 9
paste div
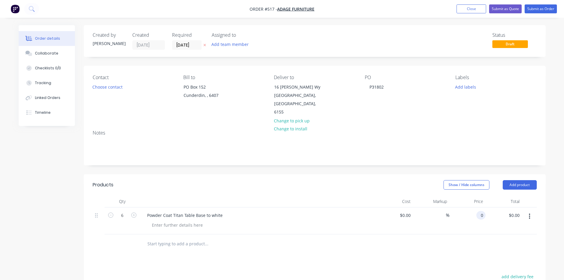
click at [479, 211] on input "0" at bounding box center [482, 215] width 7 height 9
type input "$30.00"
type input "$180.00"
click at [482, 234] on div at bounding box center [315, 243] width 444 height 19
click at [526, 180] on button "Add product" at bounding box center [520, 184] width 34 height 9
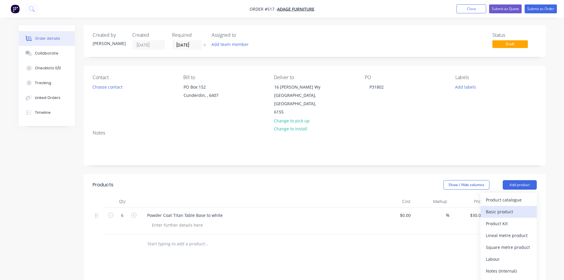
click at [513, 207] on div "Basic product" at bounding box center [509, 211] width 46 height 9
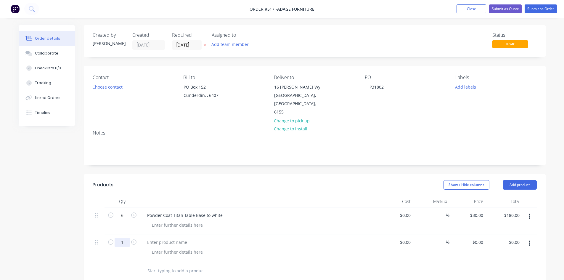
click at [125, 220] on input "1" at bounding box center [122, 215] width 15 height 9
type input "6"
click at [167, 238] on div at bounding box center [166, 242] width 49 height 9
click at [177, 238] on div at bounding box center [166, 242] width 49 height 9
paste div
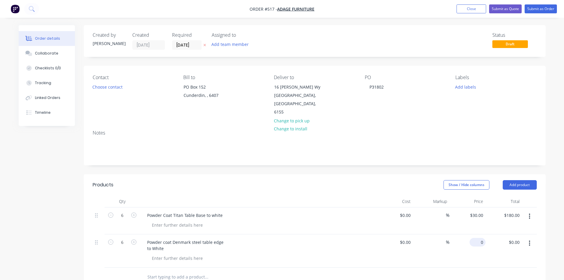
click at [479, 238] on input "0" at bounding box center [479, 242] width 14 height 9
type input "$25.00"
type input "$150.00"
click at [536, 9] on button "Submit as Order" at bounding box center [541, 8] width 32 height 9
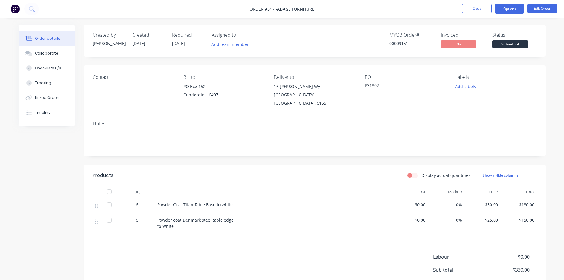
click at [517, 9] on button "Options" at bounding box center [510, 8] width 30 height 9
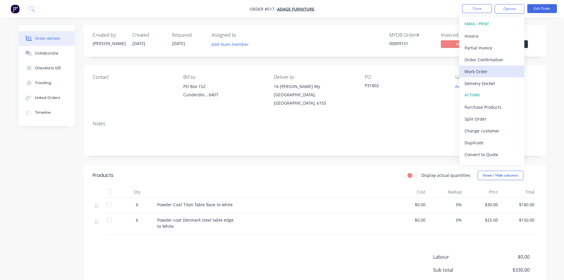
click at [482, 71] on div "Work Order" at bounding box center [492, 71] width 54 height 9
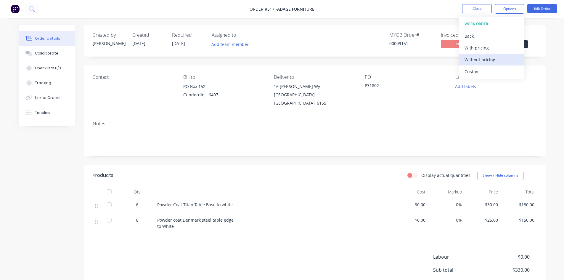
click at [486, 61] on div "Without pricing" at bounding box center [492, 59] width 54 height 9
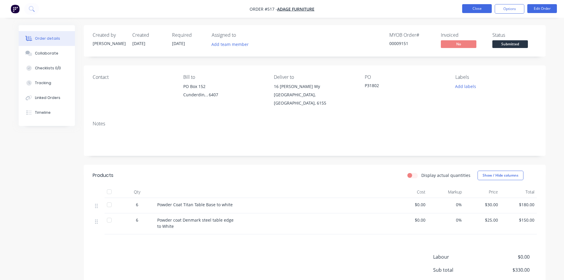
click at [471, 10] on button "Close" at bounding box center [477, 8] width 30 height 9
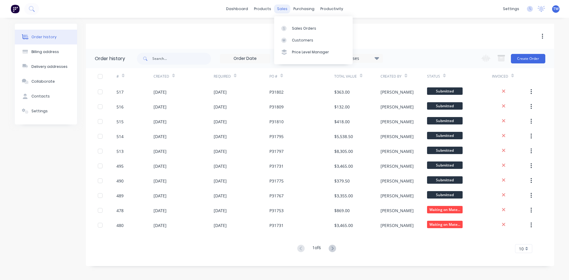
click at [281, 9] on div "sales" at bounding box center [282, 8] width 16 height 9
click at [304, 30] on div "Sales Orders" at bounding box center [304, 28] width 24 height 5
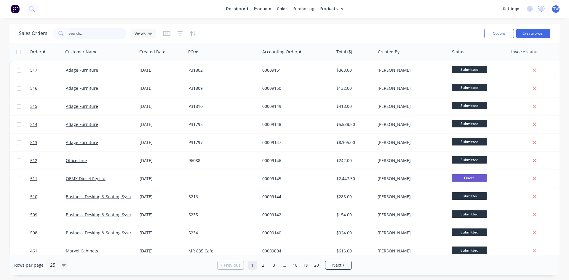
click at [122, 32] on input "text" at bounding box center [98, 34] width 58 height 12
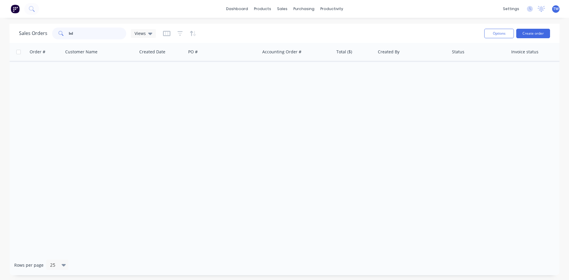
type input "b"
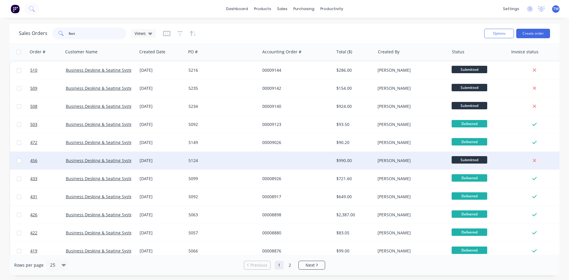
type input "bus"
click at [267, 161] on div at bounding box center [297, 161] width 74 height 18
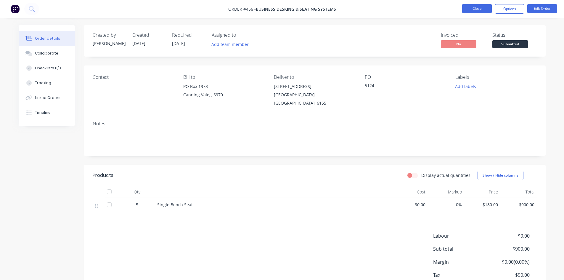
click at [477, 7] on button "Close" at bounding box center [477, 8] width 30 height 9
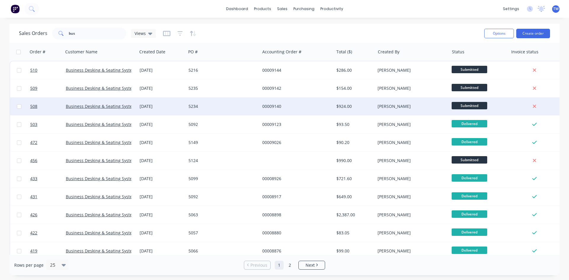
click at [232, 104] on div "5234" at bounding box center [221, 106] width 66 height 6
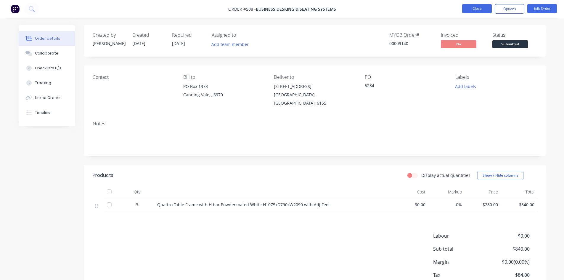
click at [482, 9] on button "Close" at bounding box center [477, 8] width 30 height 9
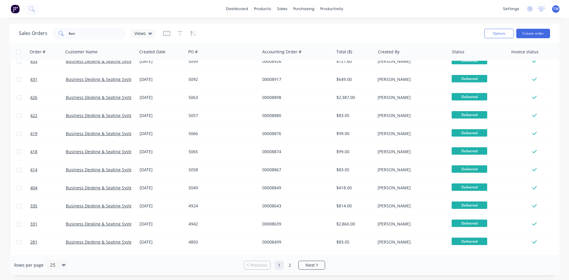
scroll to position [118, 0]
